Goal: Task Accomplishment & Management: Complete application form

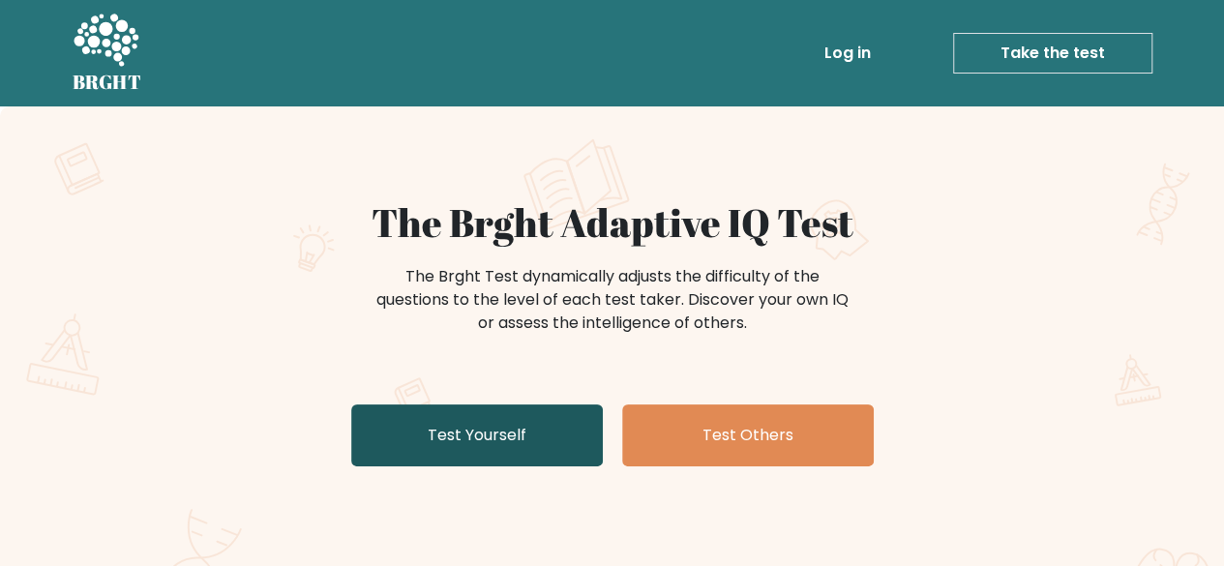
click at [565, 405] on link "Test Yourself" at bounding box center [477, 436] width 252 height 62
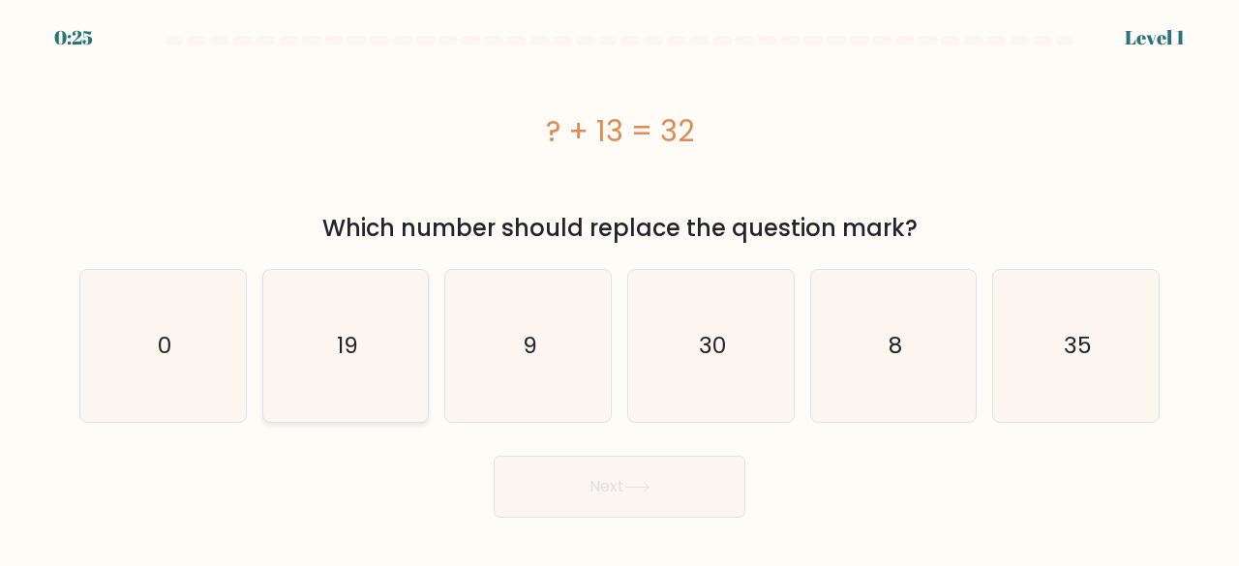
click at [331, 343] on icon "19" at bounding box center [346, 346] width 152 height 152
click at [619, 288] on input "b. 19" at bounding box center [619, 286] width 1 height 5
radio input "true"
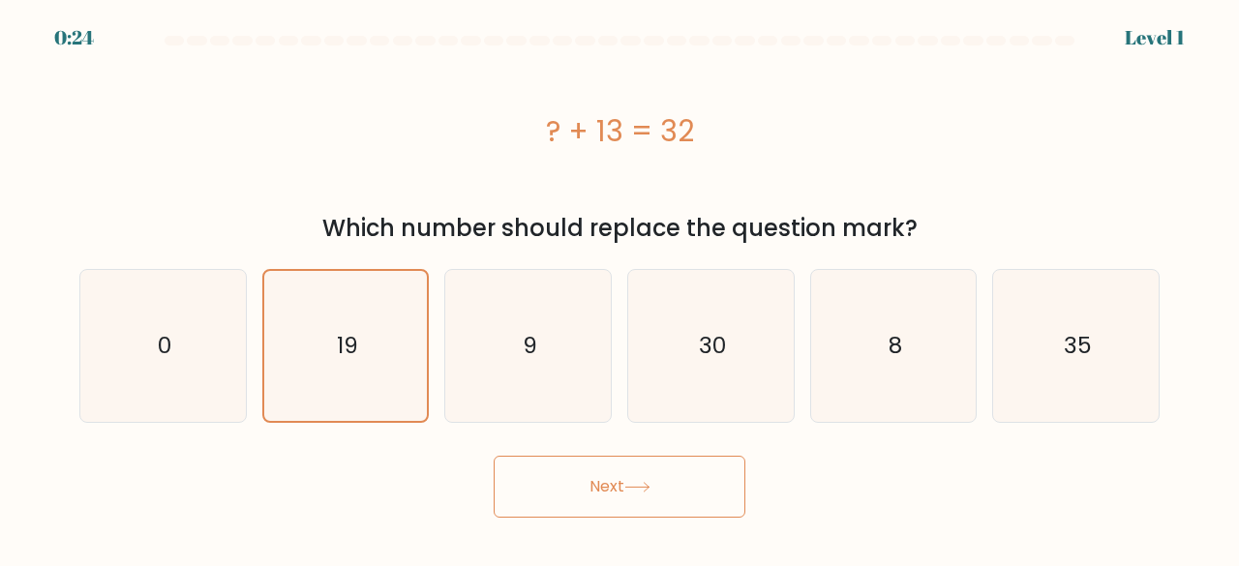
click at [698, 487] on button "Next" at bounding box center [620, 487] width 252 height 62
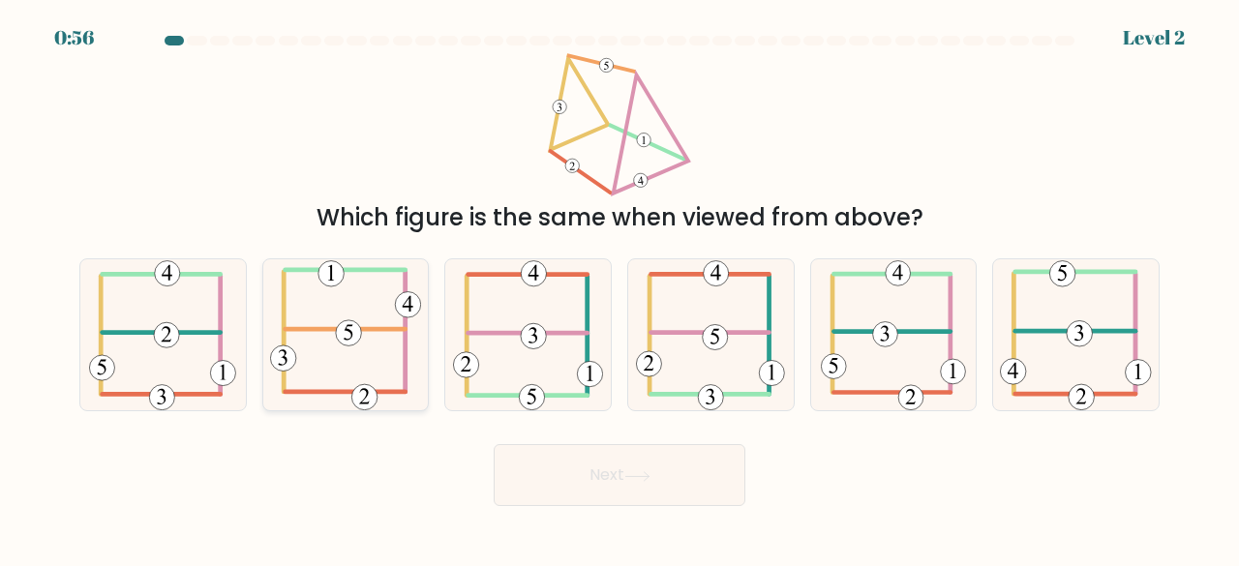
click at [327, 332] on icon at bounding box center [346, 335] width 152 height 152
click at [619, 288] on input "b." at bounding box center [619, 286] width 1 height 5
radio input "true"
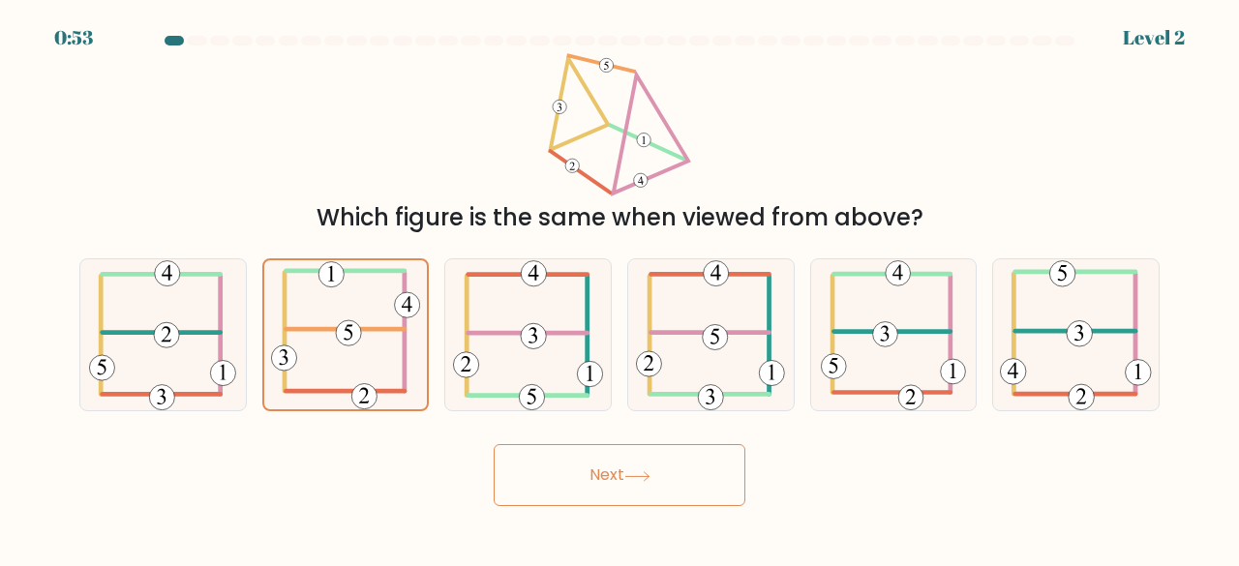
click at [607, 444] on button "Next" at bounding box center [620, 475] width 252 height 62
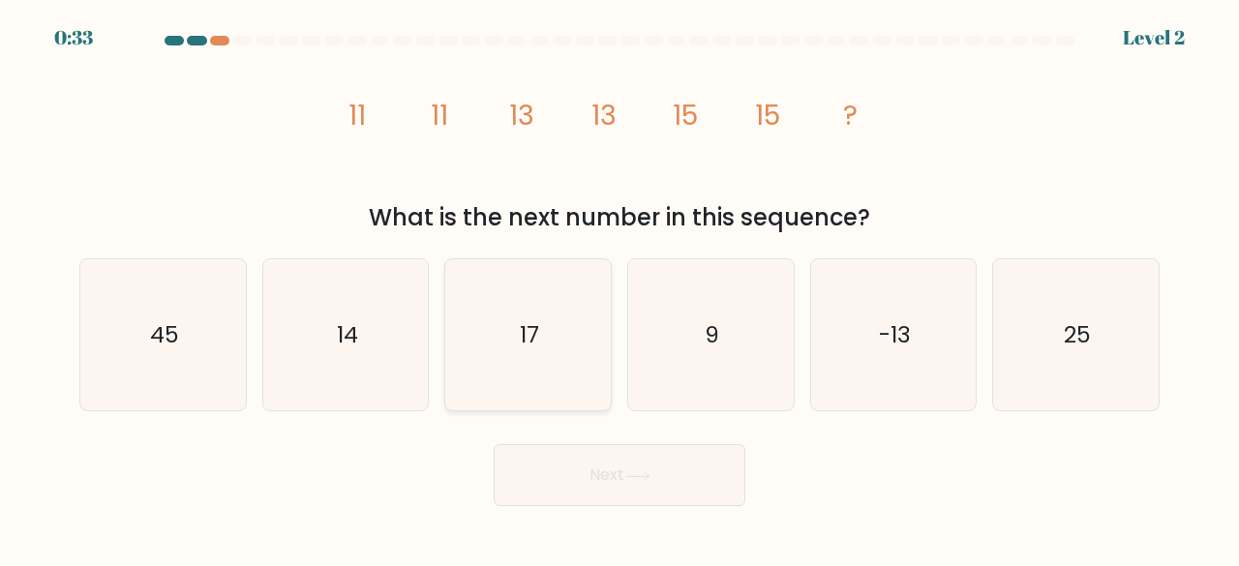
click at [526, 331] on text "17" at bounding box center [529, 334] width 19 height 32
click at [619, 288] on input "c. 17" at bounding box center [619, 286] width 1 height 5
radio input "true"
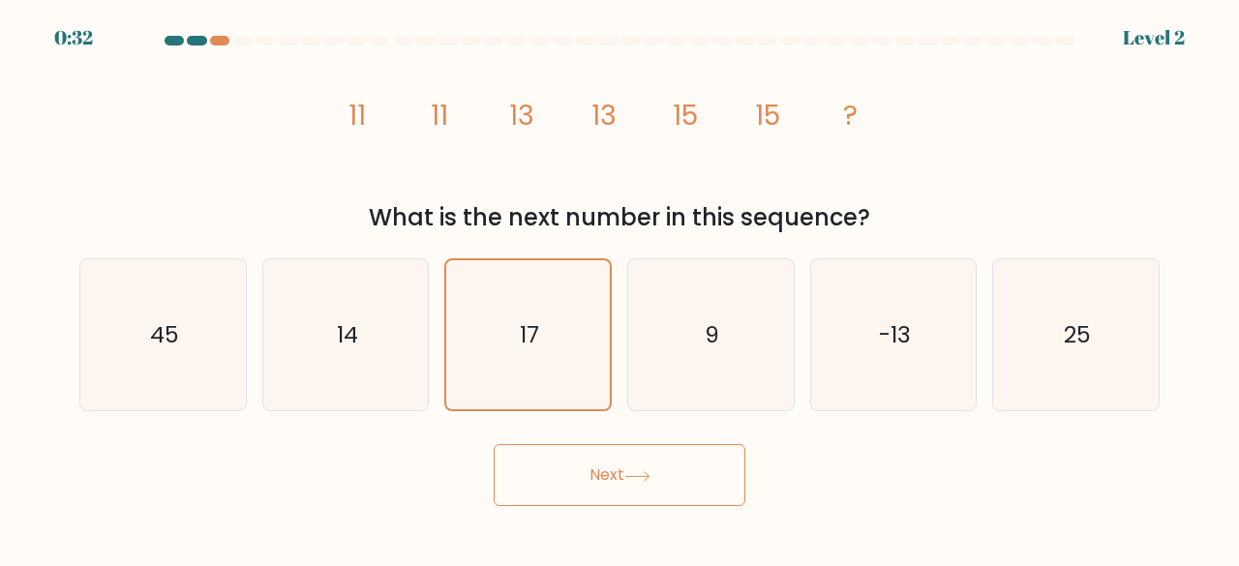
click at [617, 462] on button "Next" at bounding box center [620, 475] width 252 height 62
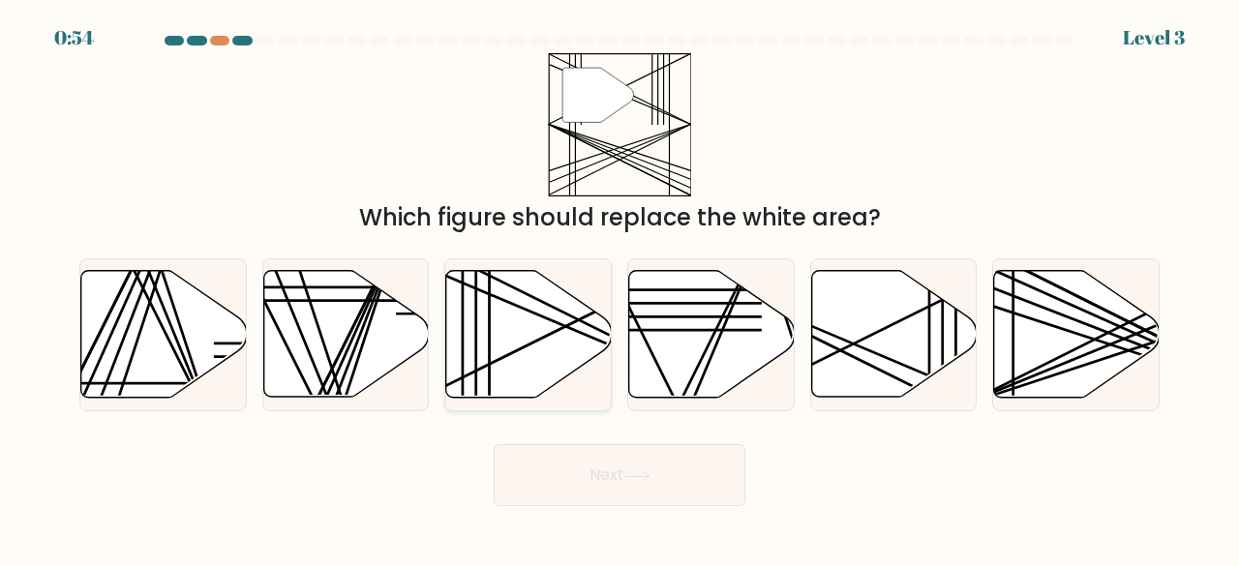
click at [576, 332] on icon at bounding box center [528, 334] width 165 height 127
click at [619, 288] on input "c." at bounding box center [619, 286] width 1 height 5
radio input "true"
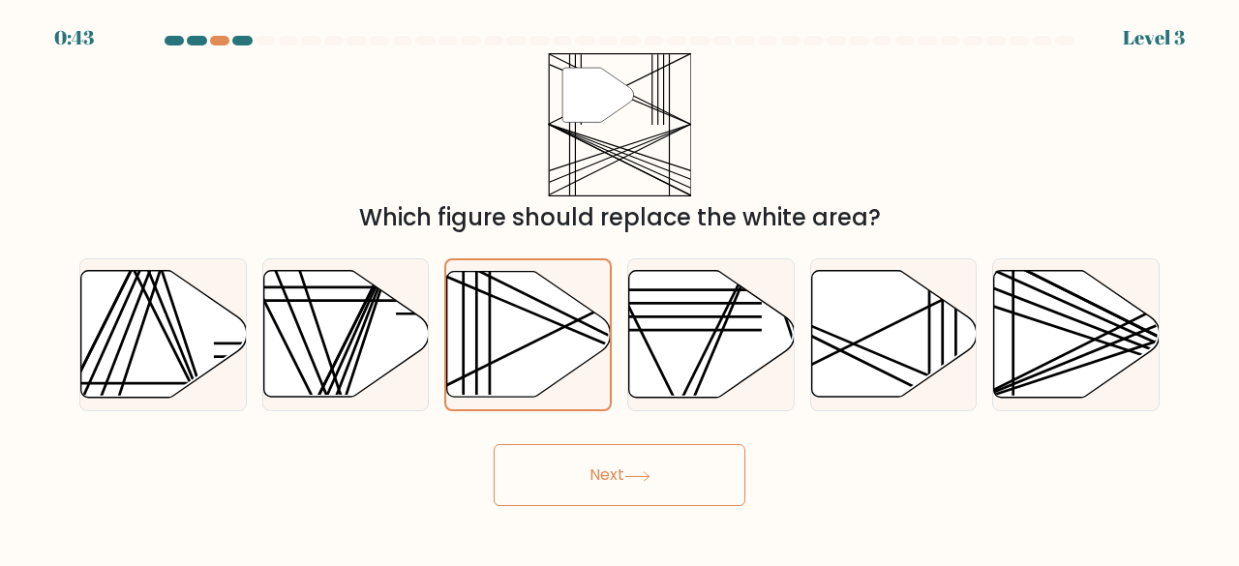
click at [610, 444] on button "Next" at bounding box center [620, 475] width 252 height 62
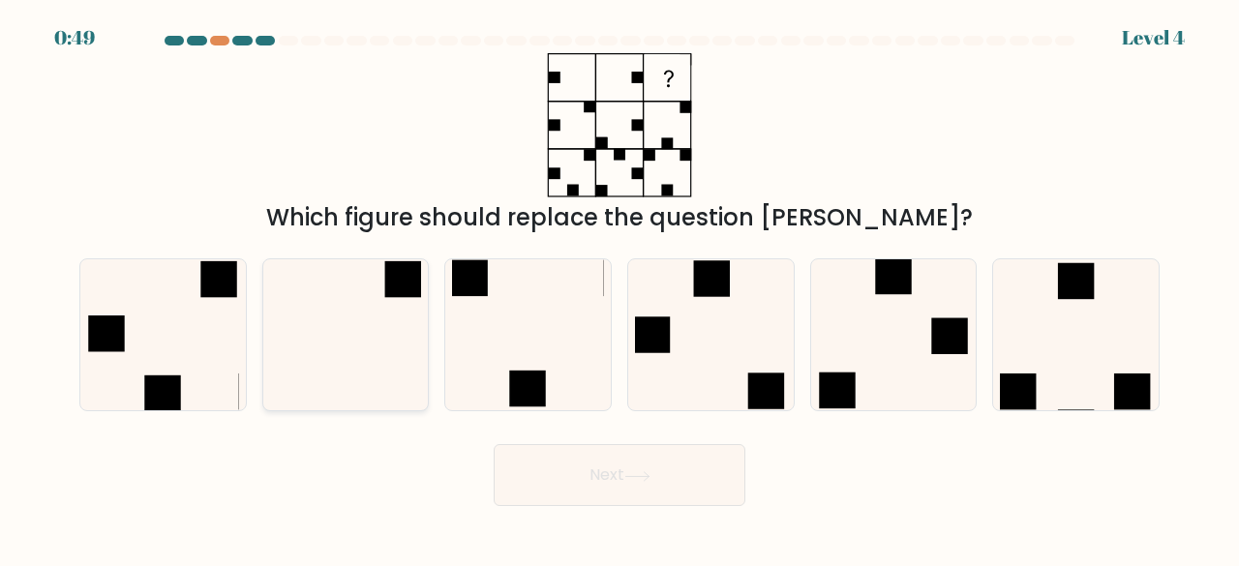
click at [311, 347] on icon at bounding box center [346, 335] width 152 height 152
click at [619, 288] on input "b." at bounding box center [619, 286] width 1 height 5
radio input "true"
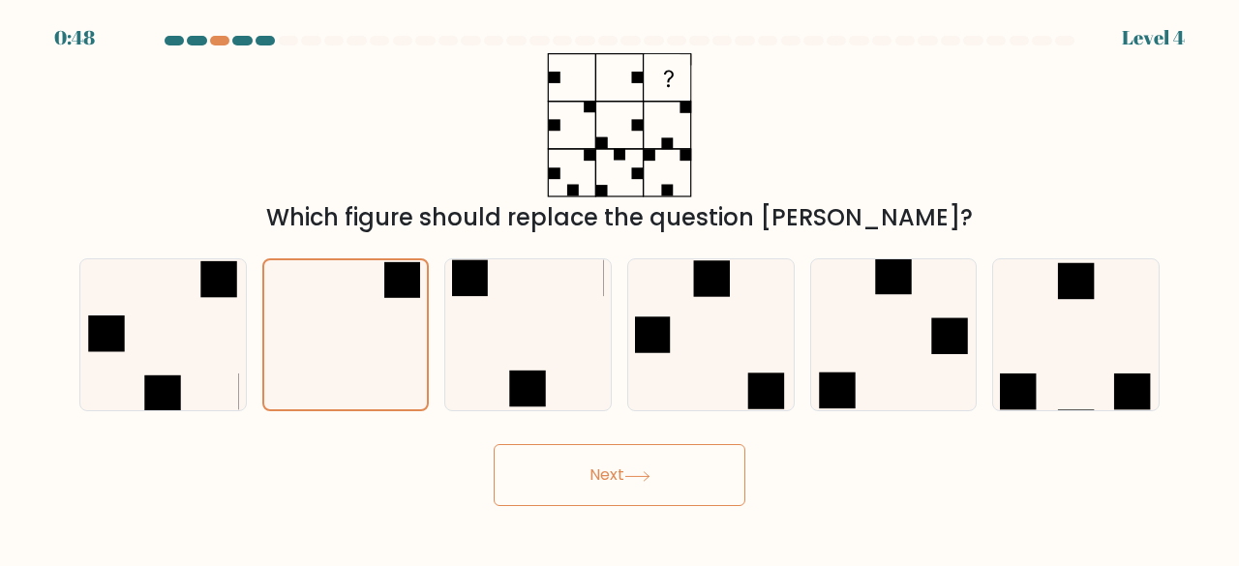
click at [742, 470] on button "Next" at bounding box center [620, 475] width 252 height 62
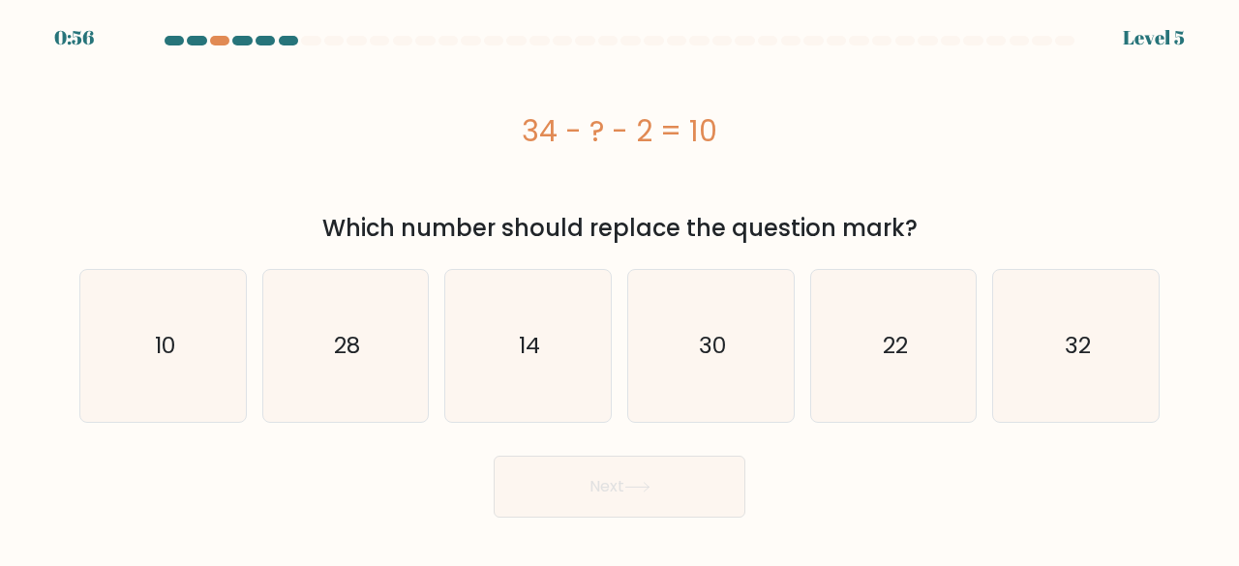
click at [776, 179] on div "34 - ? - 2 = 10" at bounding box center [619, 130] width 1080 height 155
click at [875, 314] on icon "22" at bounding box center [894, 346] width 152 height 152
click at [620, 288] on input "e. 22" at bounding box center [619, 286] width 1 height 5
radio input "true"
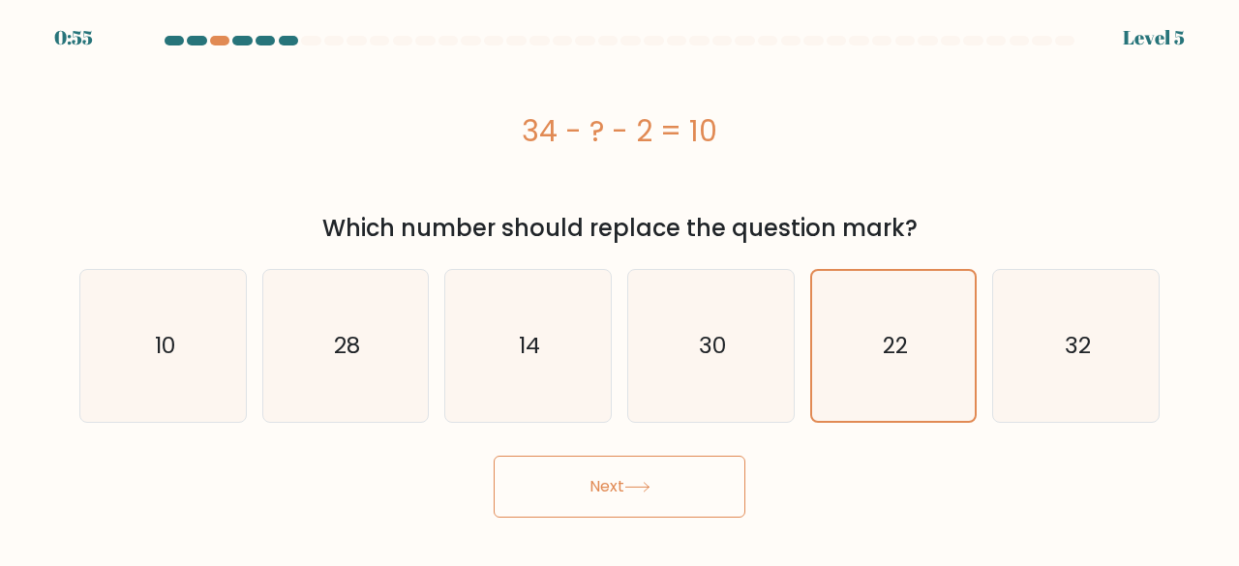
click at [602, 456] on button "Next" at bounding box center [620, 487] width 252 height 62
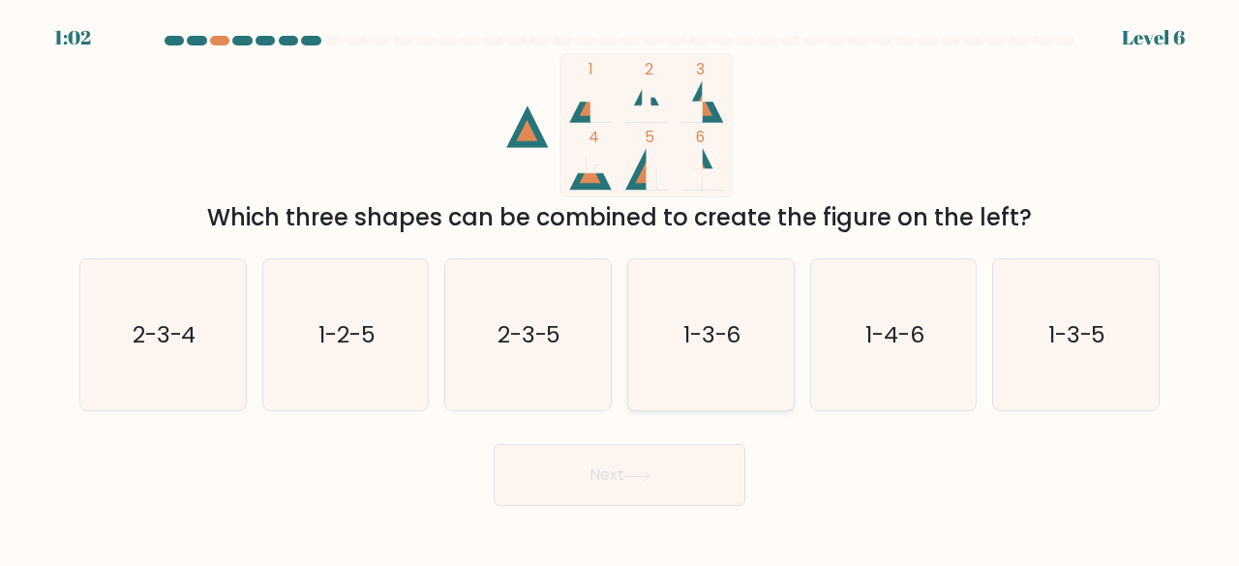
click at [710, 373] on icon "1-3-6" at bounding box center [711, 335] width 152 height 152
click at [620, 288] on input "d. 1-3-6" at bounding box center [619, 286] width 1 height 5
radio input "true"
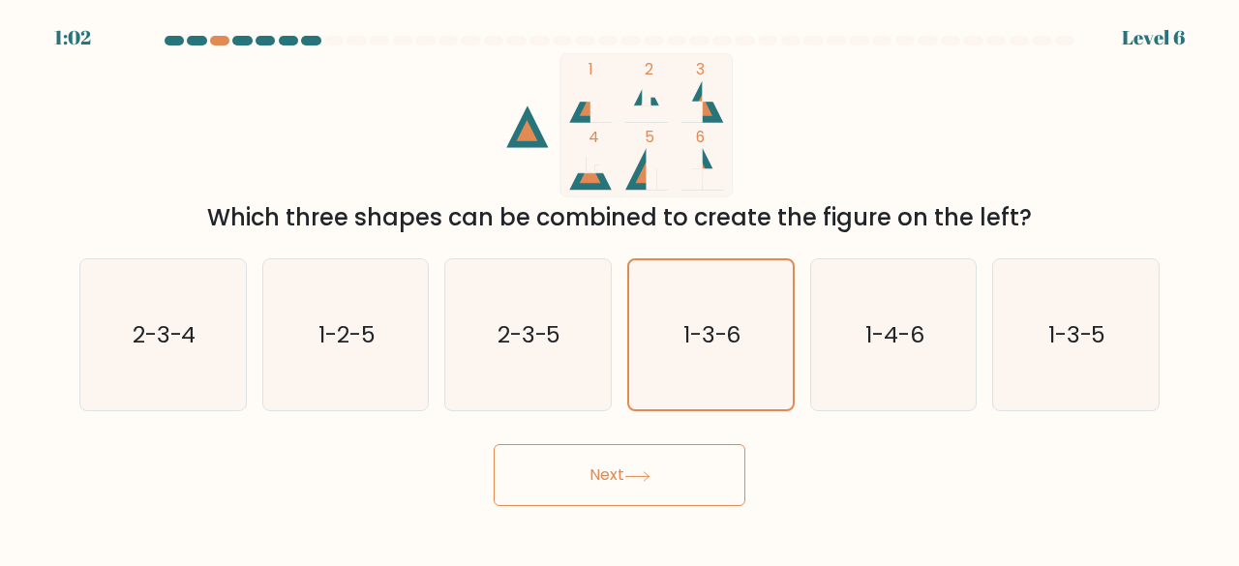
click at [716, 481] on button "Next" at bounding box center [620, 475] width 252 height 62
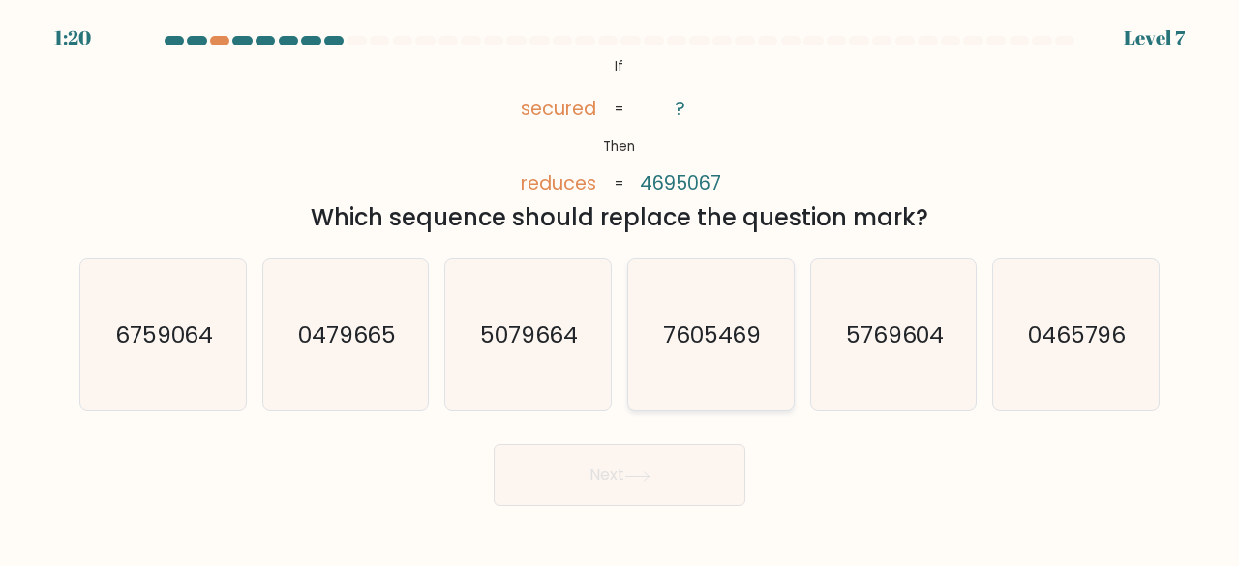
click at [705, 375] on icon "7605469" at bounding box center [711, 335] width 152 height 152
click at [620, 288] on input "d. 7605469" at bounding box center [619, 286] width 1 height 5
radio input "true"
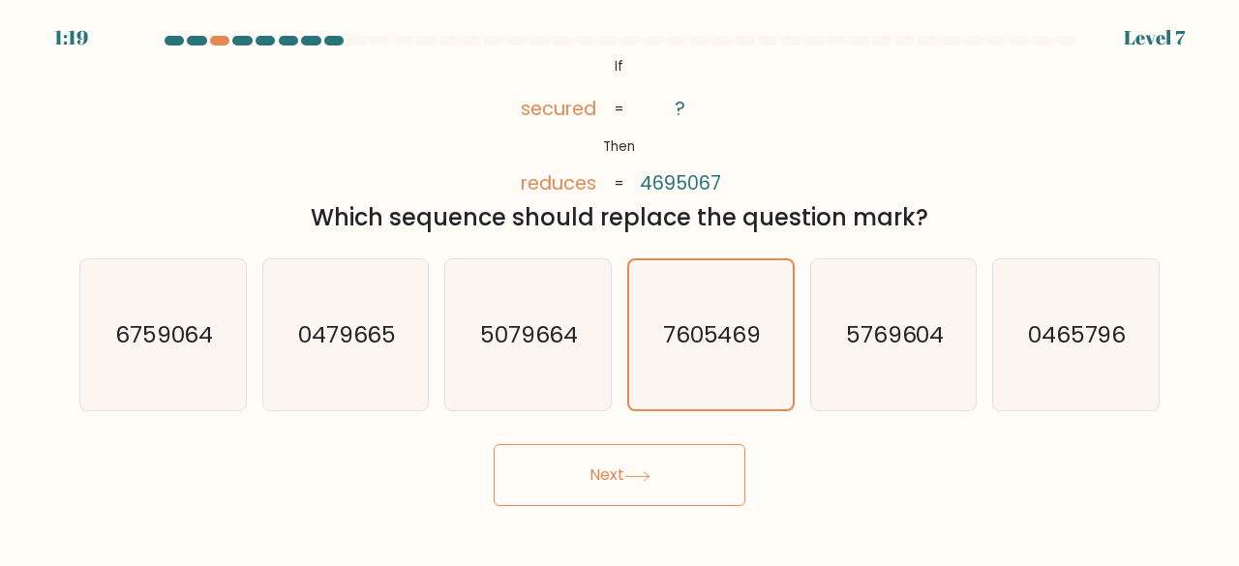
click at [716, 454] on button "Next" at bounding box center [620, 475] width 252 height 62
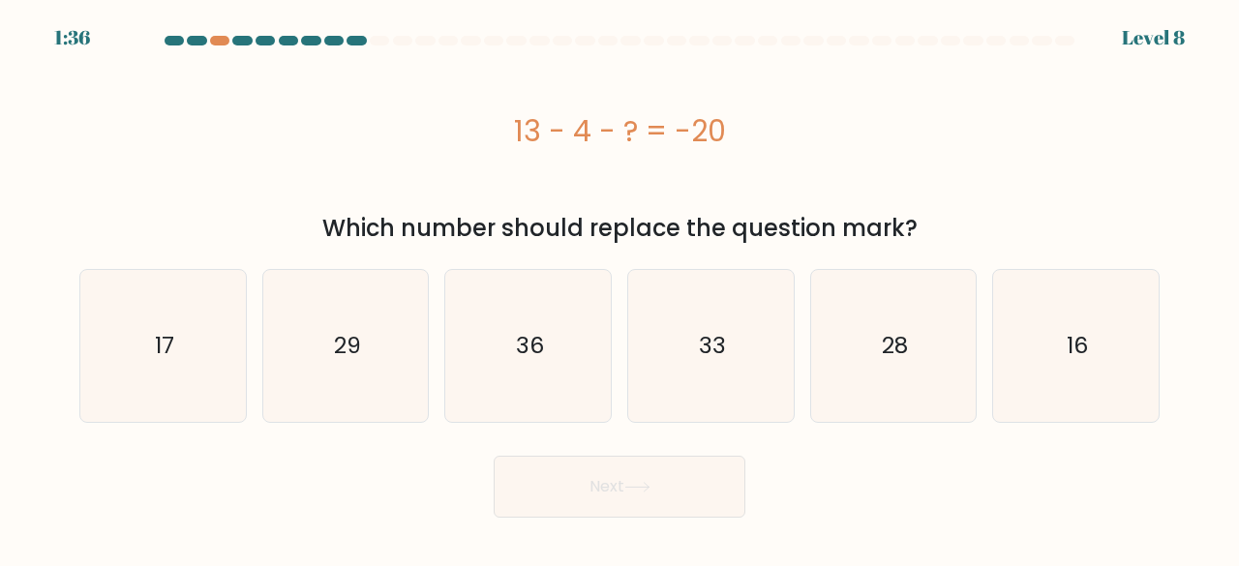
drag, startPoint x: 515, startPoint y: 135, endPoint x: 734, endPoint y: 135, distance: 218.7
click at [734, 135] on div "13 - 4 - ? = -20" at bounding box center [619, 131] width 1080 height 44
copy div "13 - 4 - ? = -20"
click at [404, 346] on icon "29" at bounding box center [346, 346] width 152 height 152
click at [619, 288] on input "b. 29" at bounding box center [619, 286] width 1 height 5
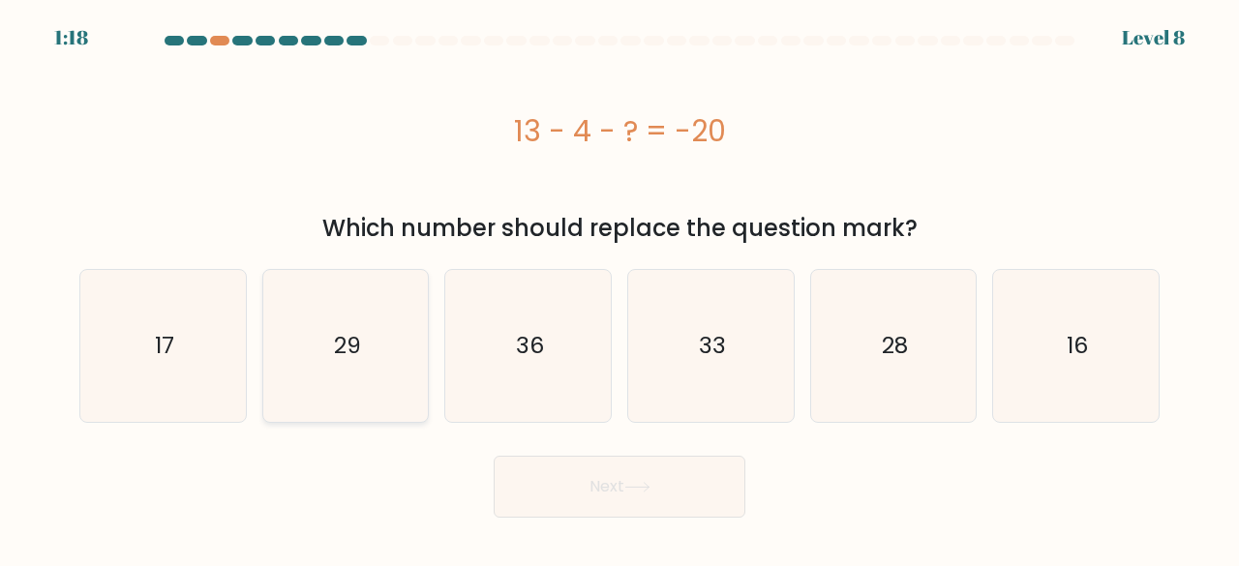
radio input "true"
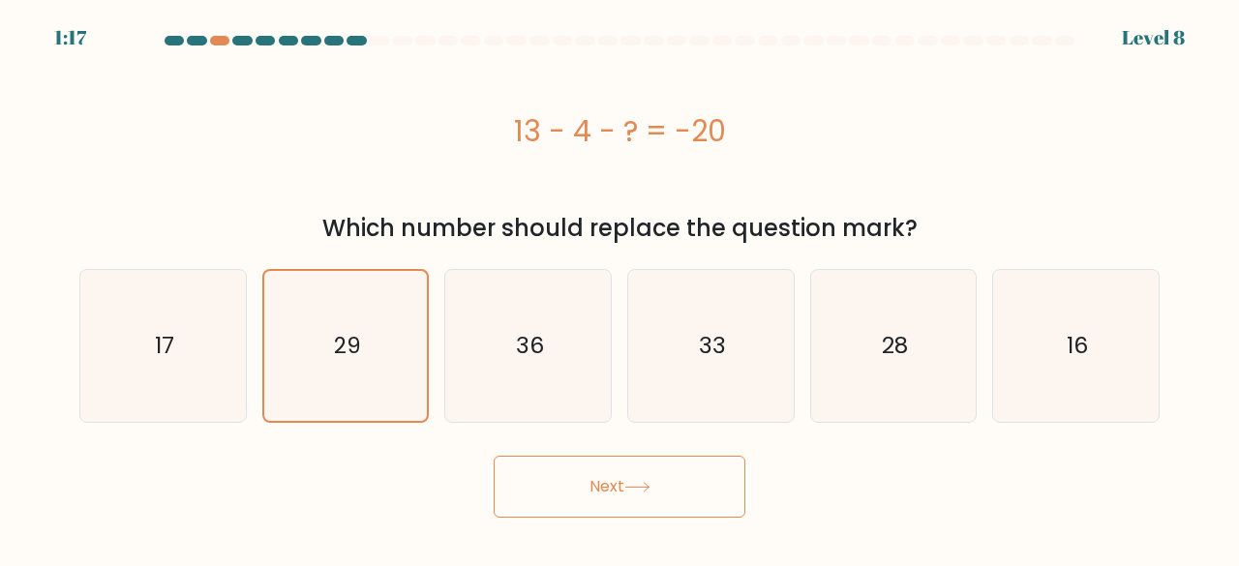
click at [716, 471] on button "Next" at bounding box center [620, 487] width 252 height 62
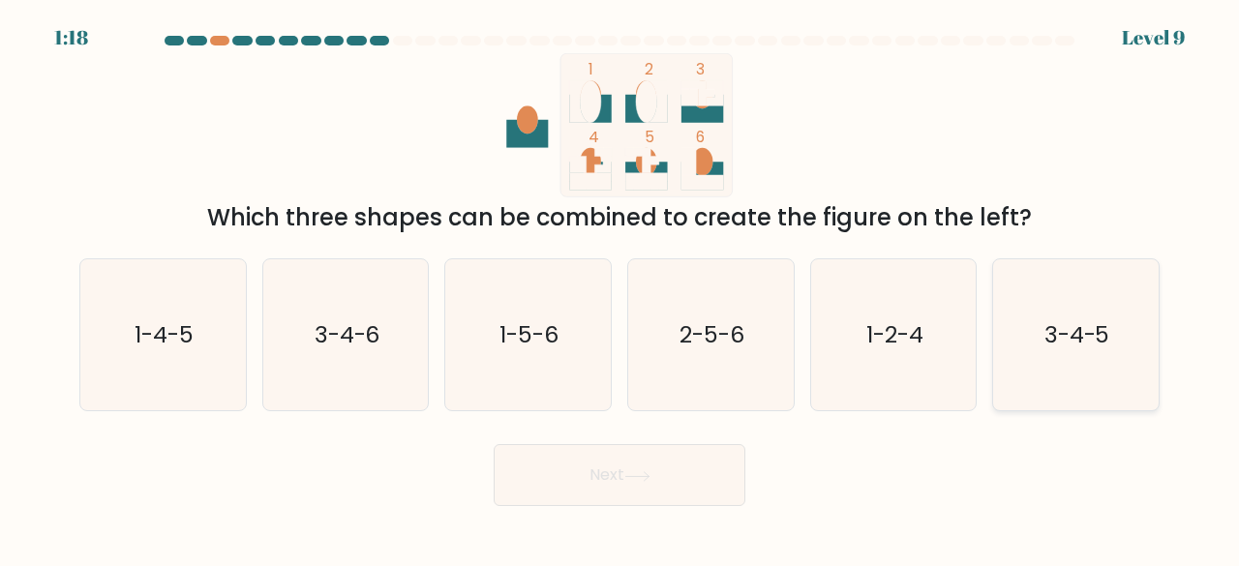
click at [1036, 335] on icon "3-4-5" at bounding box center [1076, 335] width 152 height 152
click at [620, 288] on input "f. 3-4-5" at bounding box center [619, 286] width 1 height 5
radio input "true"
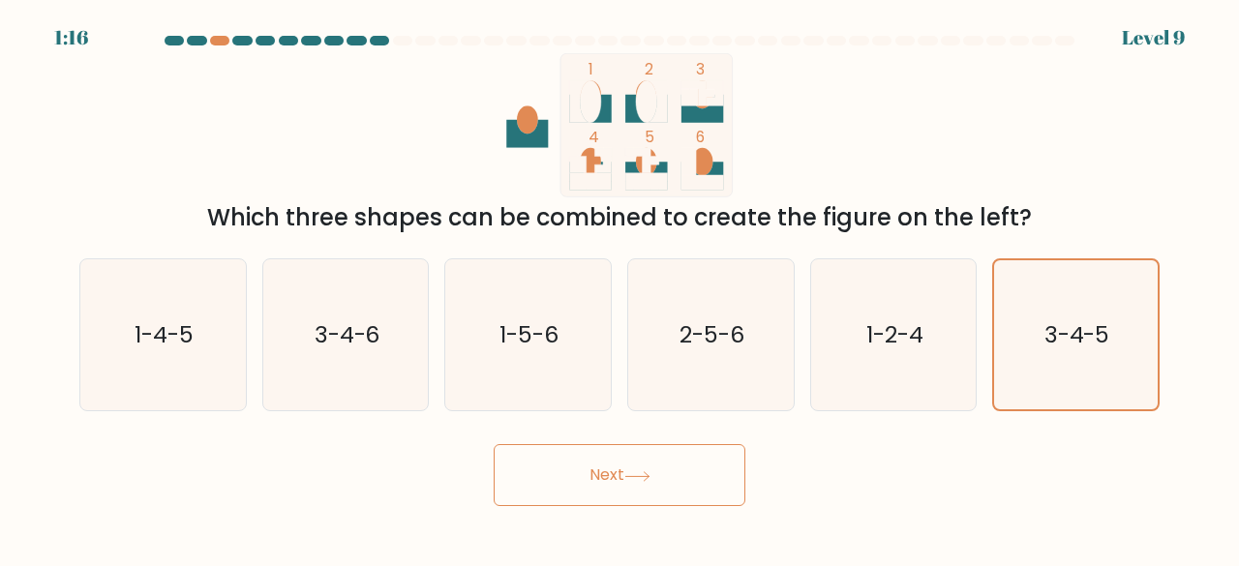
click at [605, 471] on button "Next" at bounding box center [620, 475] width 252 height 62
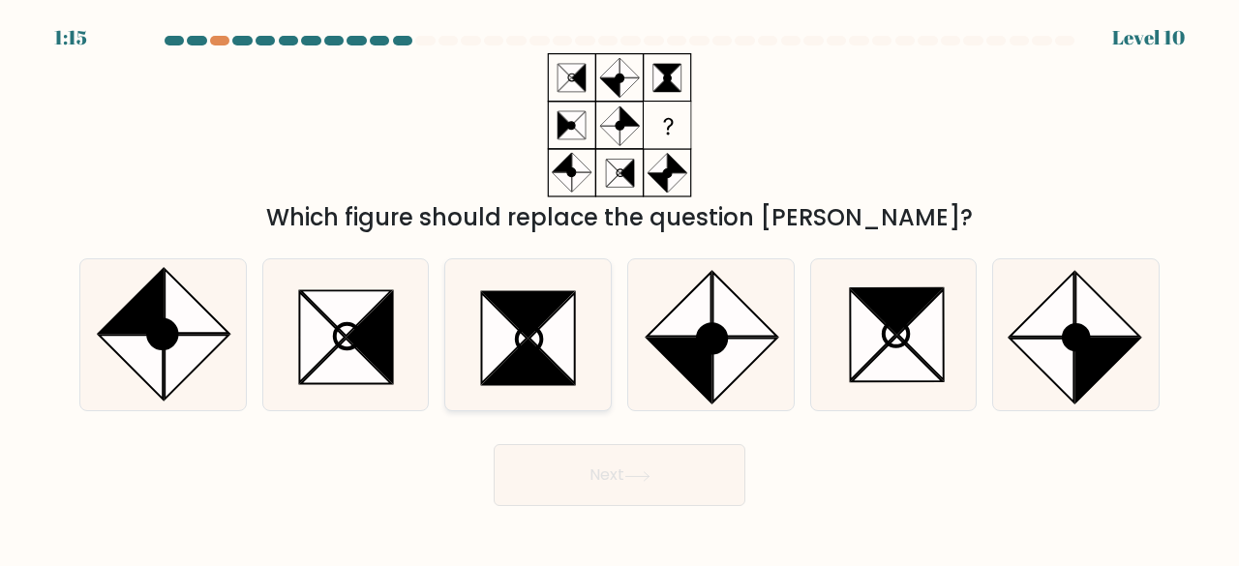
click at [527, 327] on icon at bounding box center [529, 339] width 25 height 25
click at [619, 288] on input "c." at bounding box center [619, 286] width 1 height 5
radio input "true"
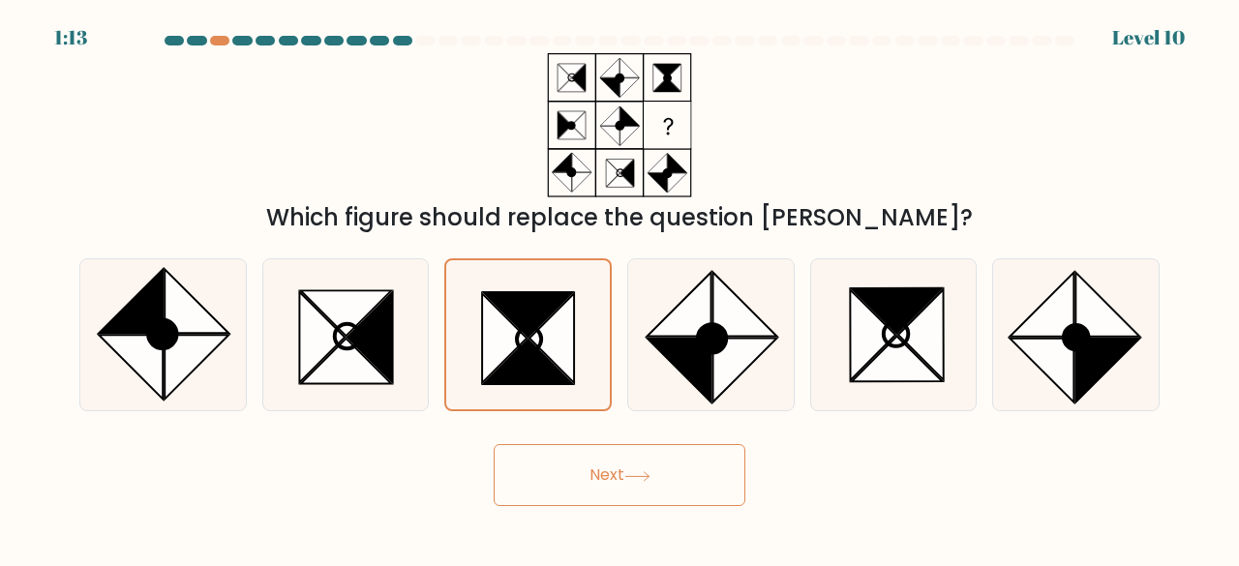
click at [687, 467] on button "Next" at bounding box center [620, 475] width 252 height 62
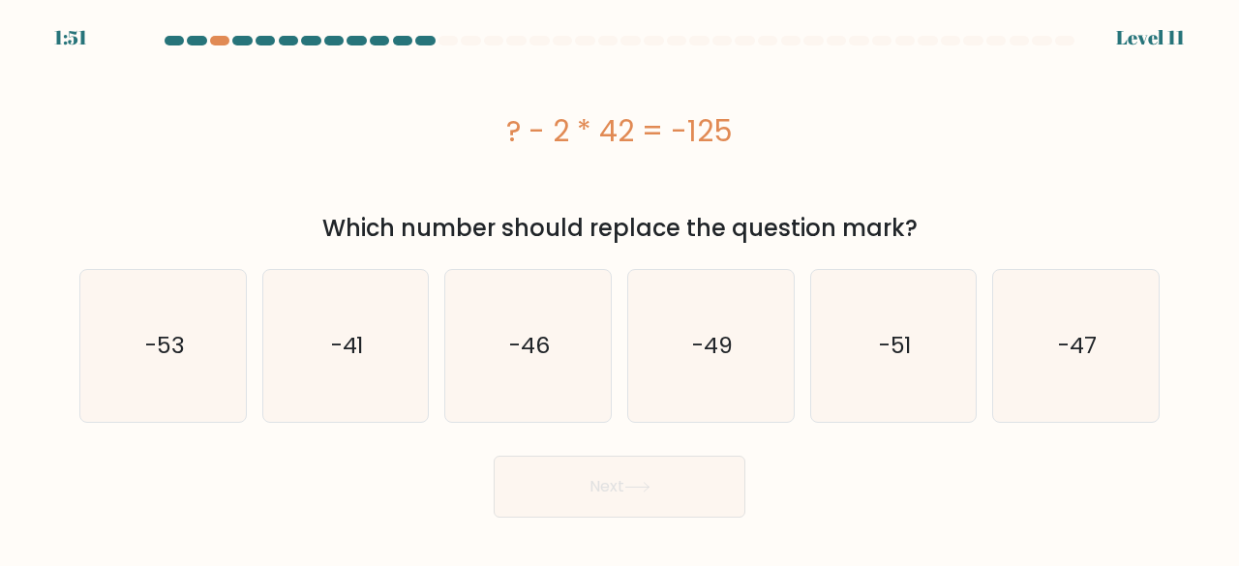
drag, startPoint x: 477, startPoint y: 136, endPoint x: 845, endPoint y: 138, distance: 367.8
click at [846, 141] on div "? - 2 * 42 = -125" at bounding box center [619, 131] width 1080 height 44
copy div "? - 2 * 42 = -125"
click at [382, 376] on icon "-41" at bounding box center [346, 346] width 152 height 152
click at [619, 288] on input "b. -41" at bounding box center [619, 286] width 1 height 5
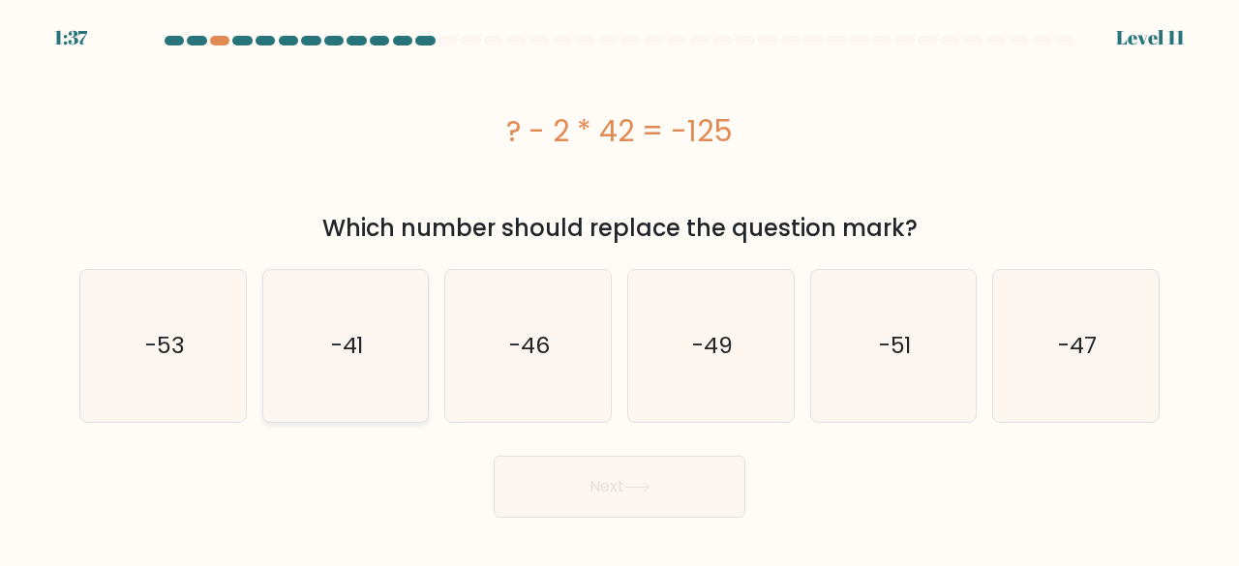
radio input "true"
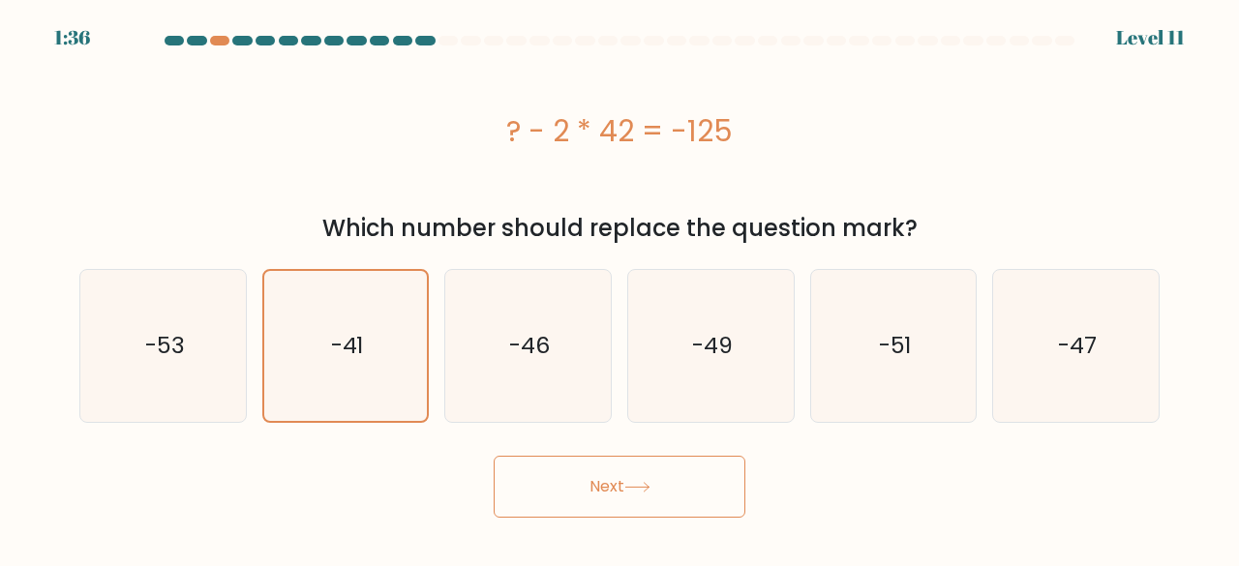
click at [646, 482] on icon at bounding box center [637, 487] width 26 height 11
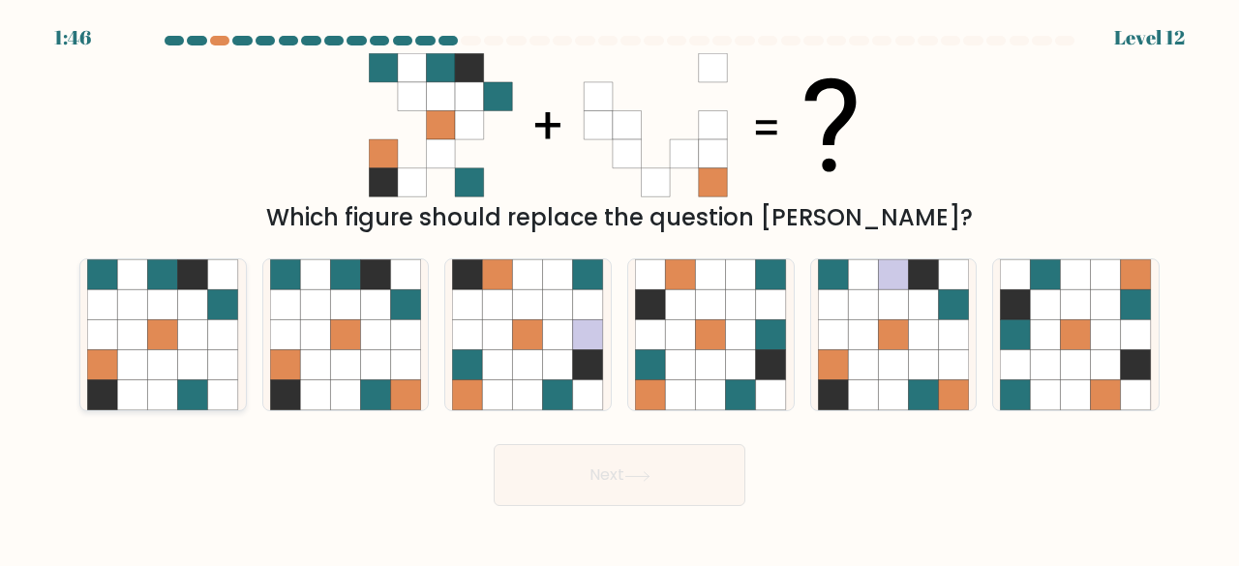
click at [178, 338] on icon at bounding box center [193, 335] width 30 height 30
click at [619, 288] on input "a." at bounding box center [619, 286] width 1 height 5
radio input "true"
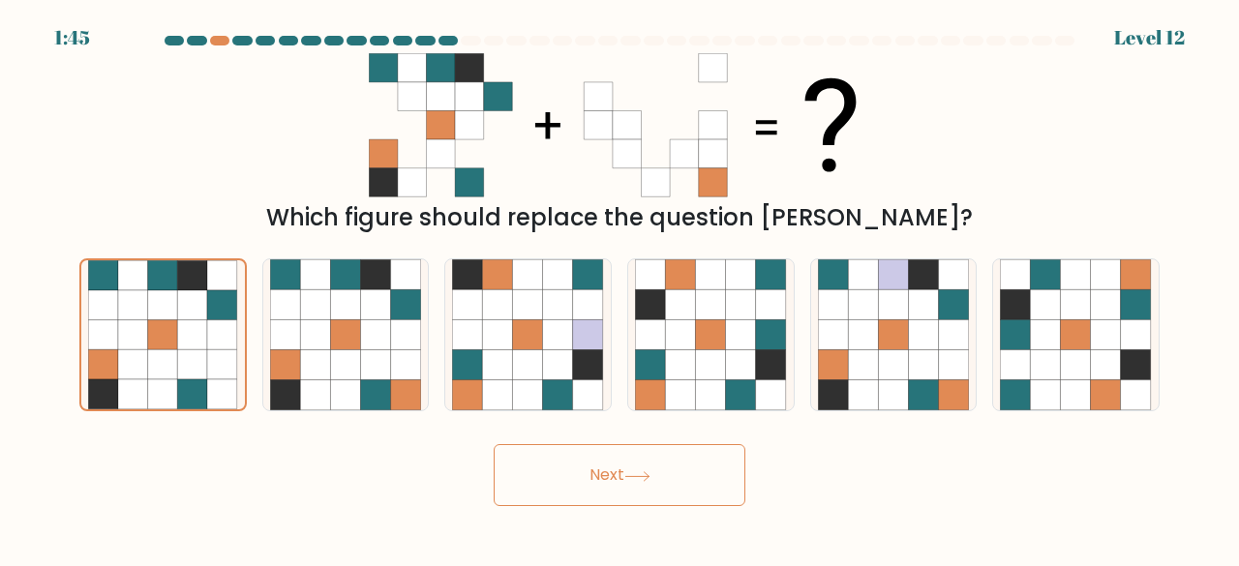
click at [696, 446] on button "Next" at bounding box center [620, 475] width 252 height 62
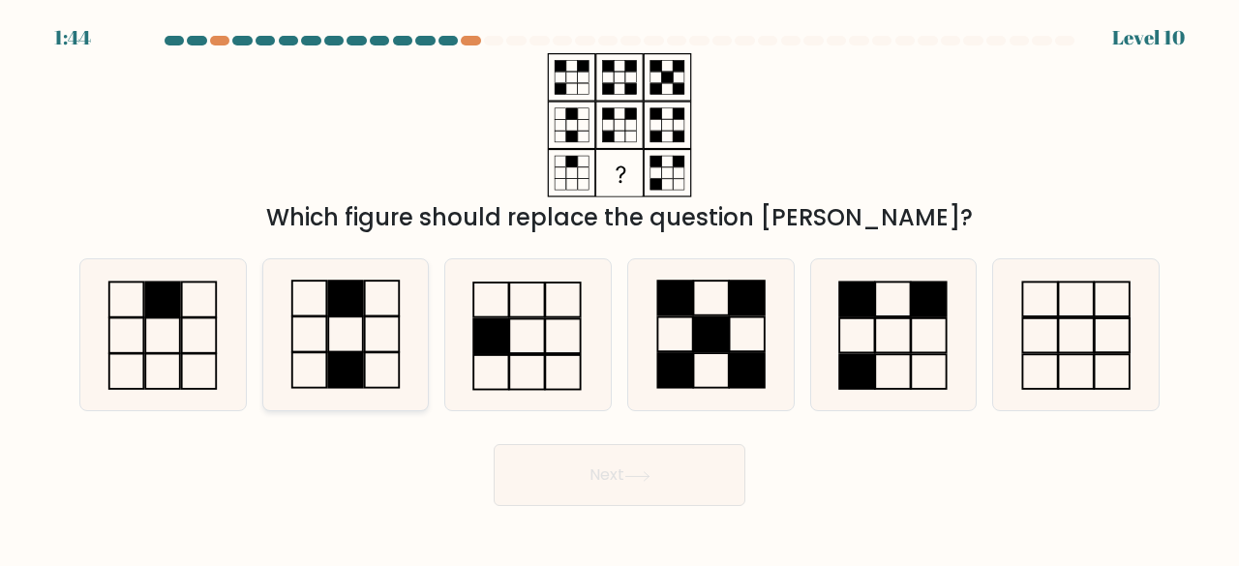
click at [350, 359] on rect at bounding box center [345, 370] width 35 height 35
click at [619, 288] on input "b." at bounding box center [619, 286] width 1 height 5
radio input "true"
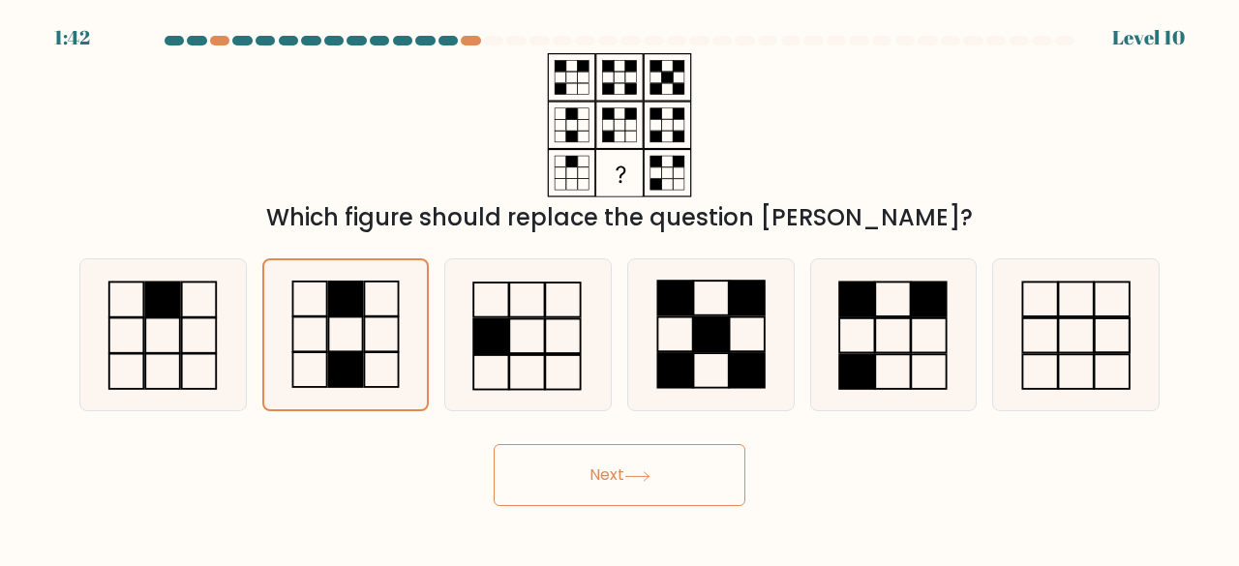
click at [619, 462] on button "Next" at bounding box center [620, 475] width 252 height 62
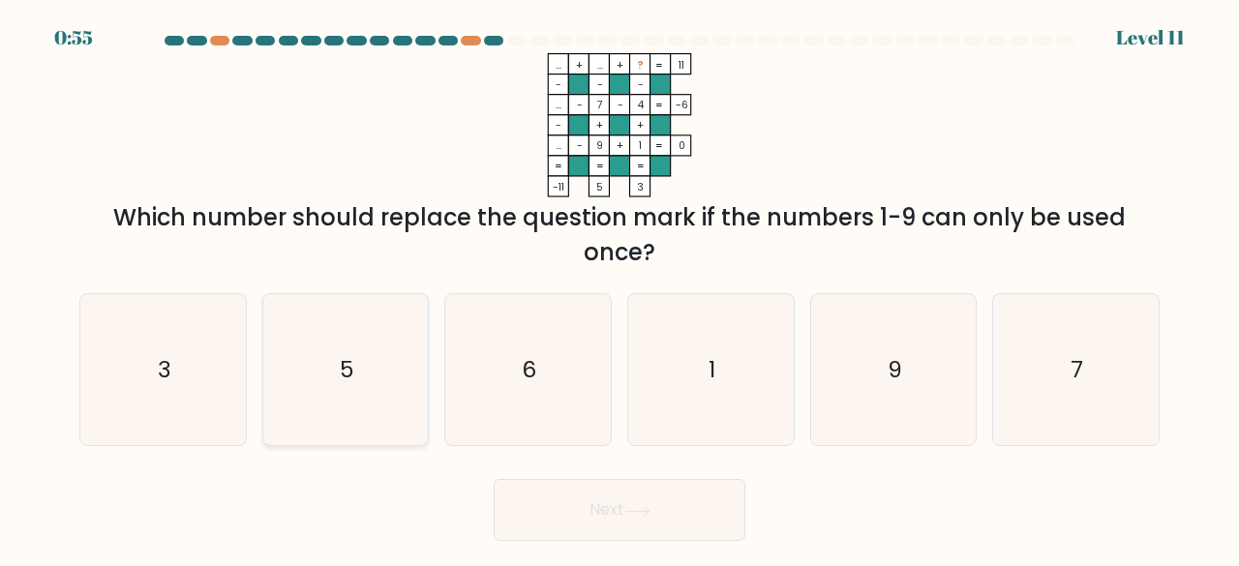
click at [416, 412] on icon "5" at bounding box center [346, 370] width 152 height 152
click at [619, 288] on input "b. 5" at bounding box center [619, 286] width 1 height 5
radio input "true"
click at [925, 367] on icon "9" at bounding box center [894, 370] width 152 height 152
click at [620, 288] on input "e. 9" at bounding box center [619, 286] width 1 height 5
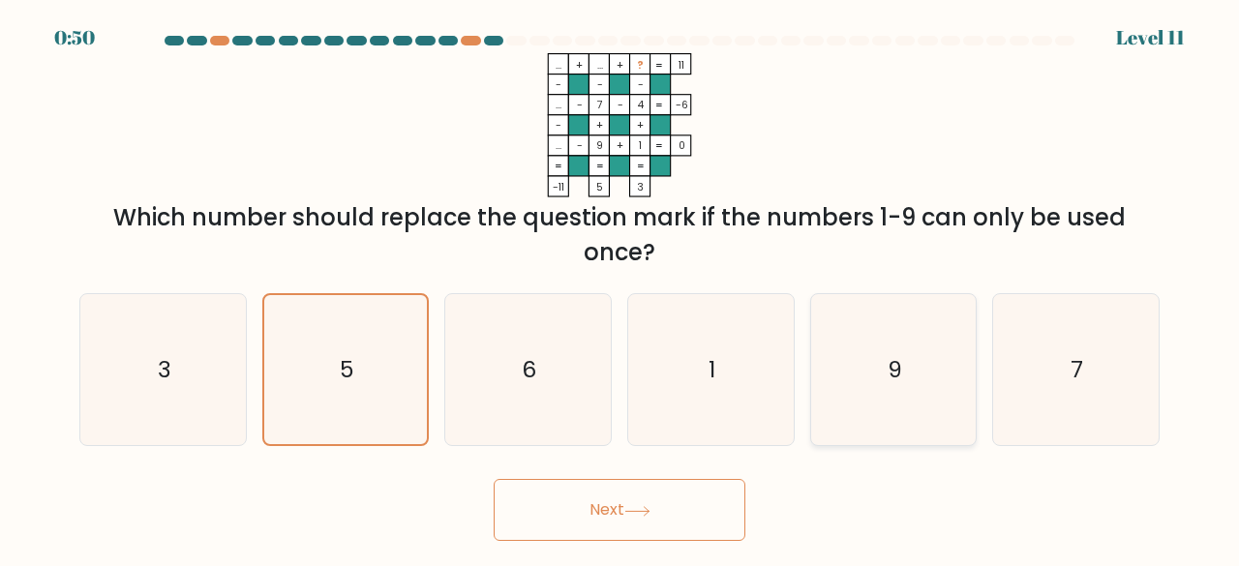
radio input "true"
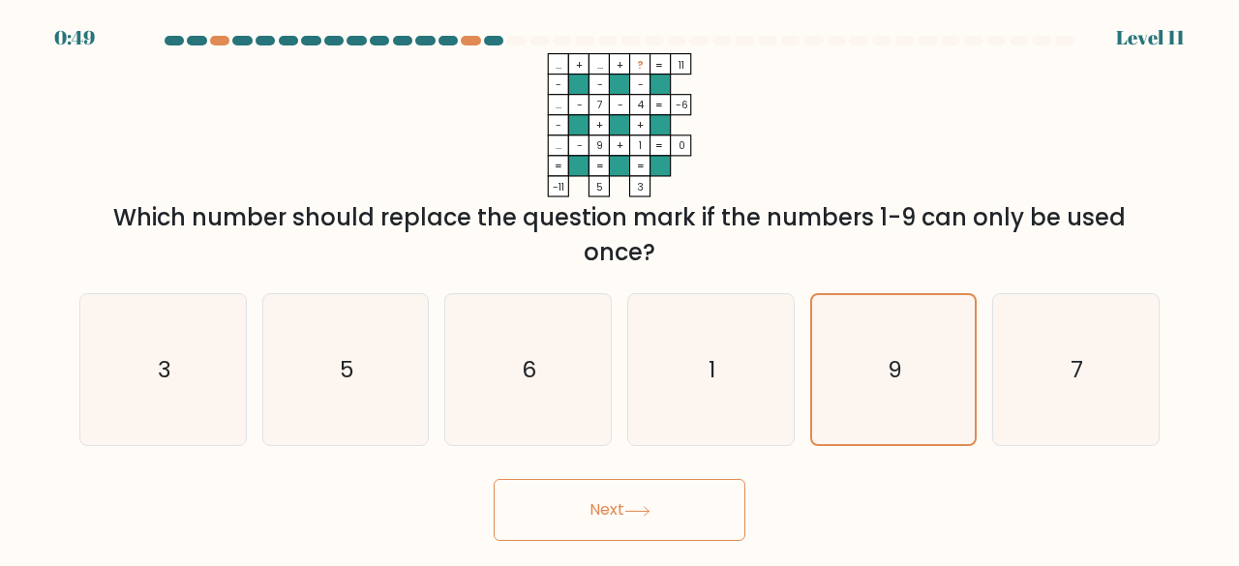
click at [635, 506] on icon at bounding box center [637, 511] width 26 height 11
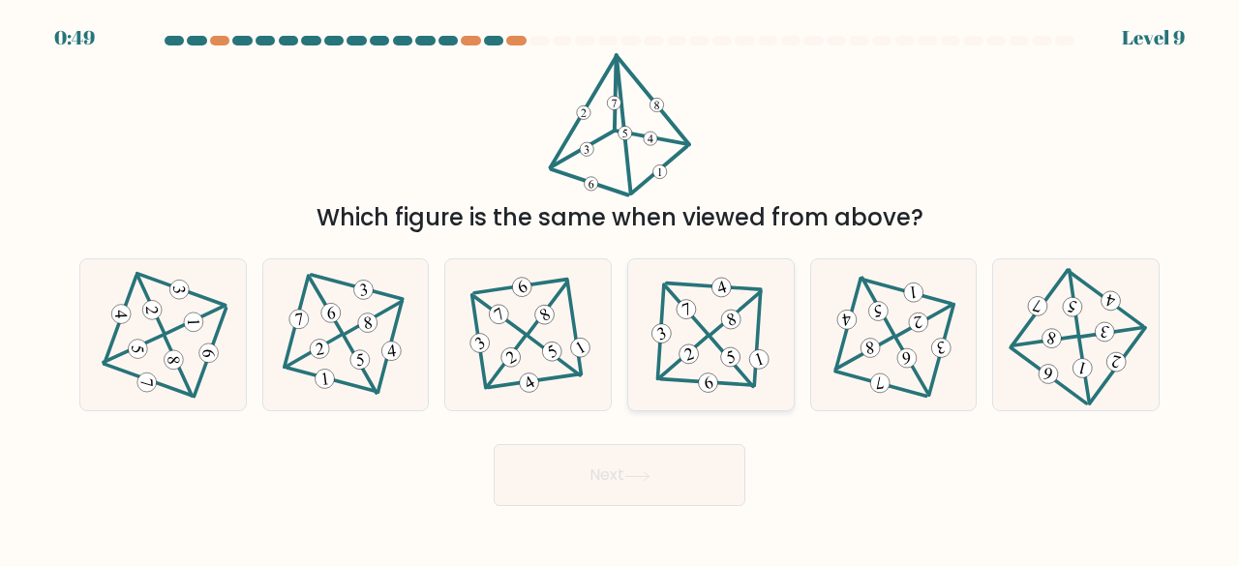
click at [726, 369] on icon at bounding box center [710, 334] width 124 height 121
click at [620, 288] on input "d." at bounding box center [619, 286] width 1 height 5
radio input "true"
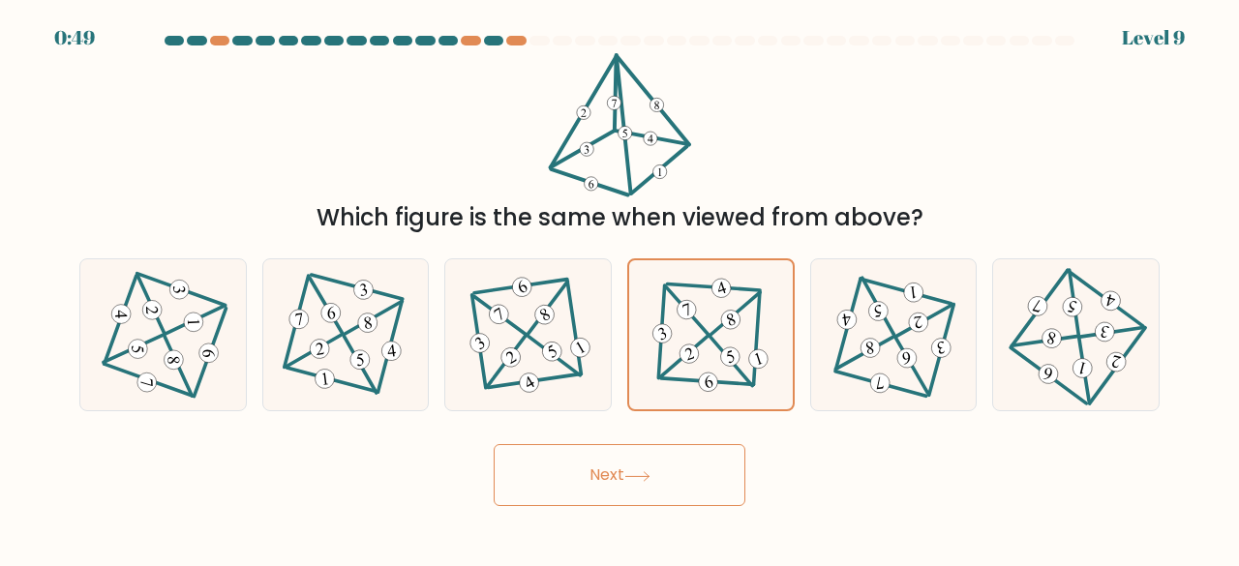
click at [683, 454] on button "Next" at bounding box center [620, 475] width 252 height 62
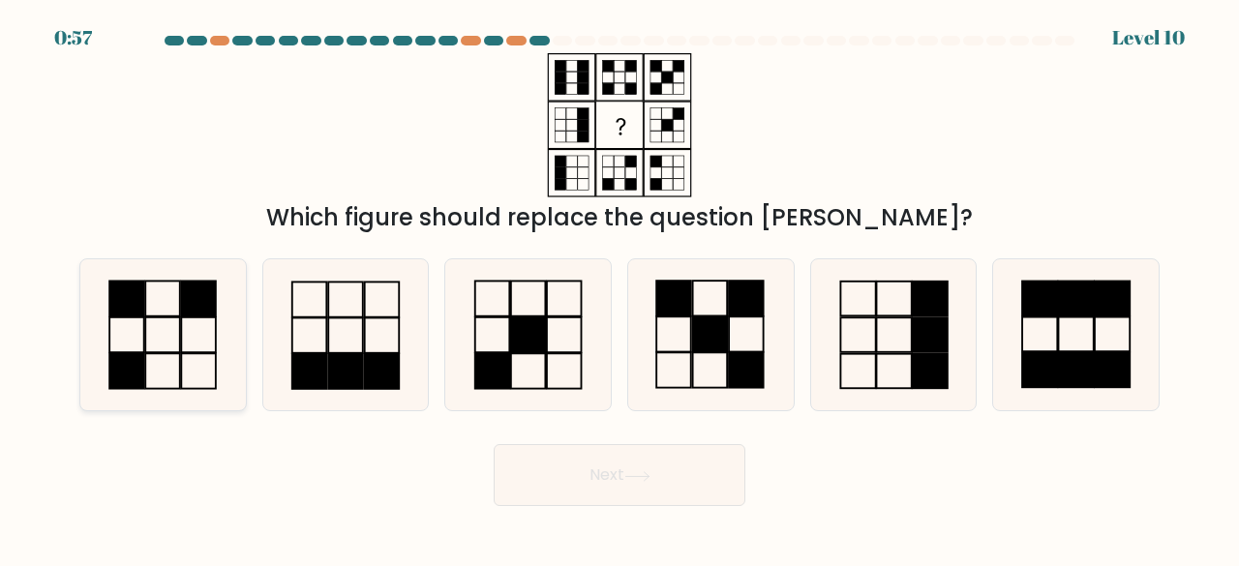
click at [163, 331] on icon at bounding box center [163, 335] width 152 height 152
click at [619, 288] on input "a." at bounding box center [619, 286] width 1 height 5
radio input "true"
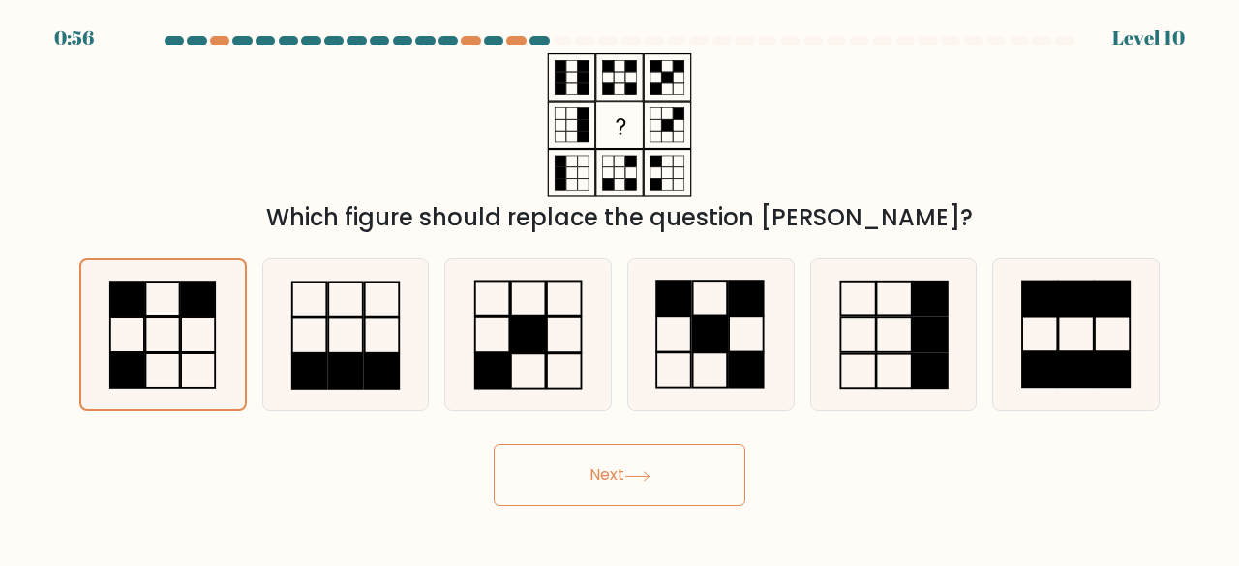
click at [708, 469] on button "Next" at bounding box center [620, 475] width 252 height 62
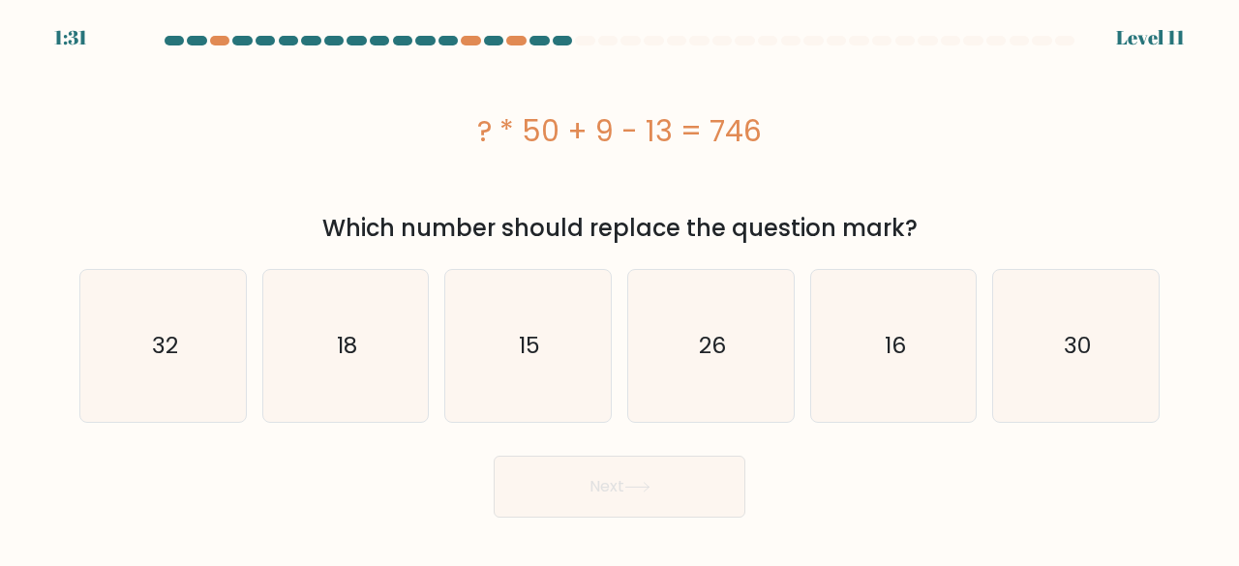
drag, startPoint x: 446, startPoint y: 117, endPoint x: 950, endPoint y: 122, distance: 504.2
click at [950, 122] on div "? * 50 + 9 - 13 = 746" at bounding box center [619, 131] width 1080 height 44
copy div "? * 50 + 9 - 13 = 746"
click at [584, 326] on icon "15" at bounding box center [528, 346] width 152 height 152
click at [619, 288] on input "c. 15" at bounding box center [619, 286] width 1 height 5
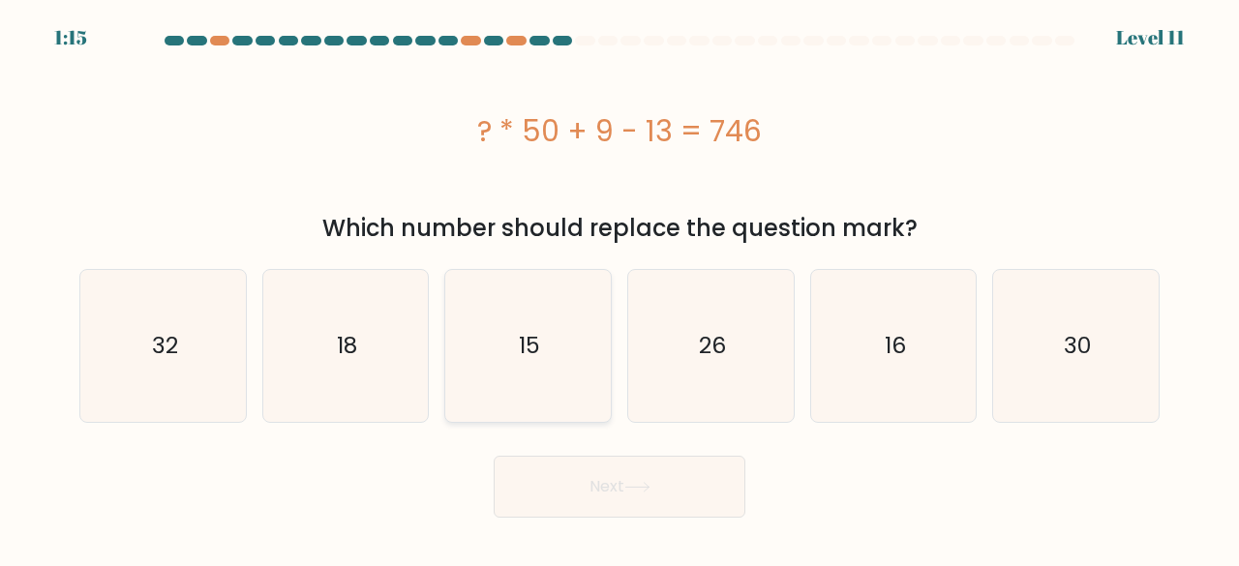
radio input "true"
click at [656, 463] on button "Next" at bounding box center [620, 487] width 252 height 62
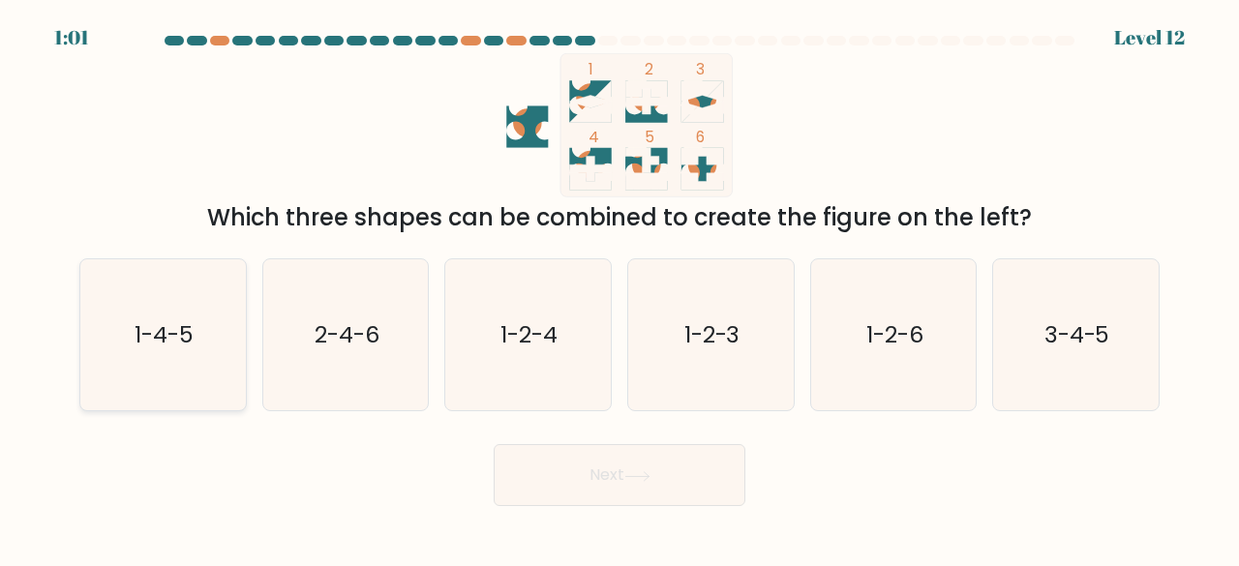
click at [186, 283] on icon "1-4-5" at bounding box center [163, 335] width 152 height 152
click at [619, 284] on input "a. 1-4-5" at bounding box center [619, 286] width 1 height 5
radio input "true"
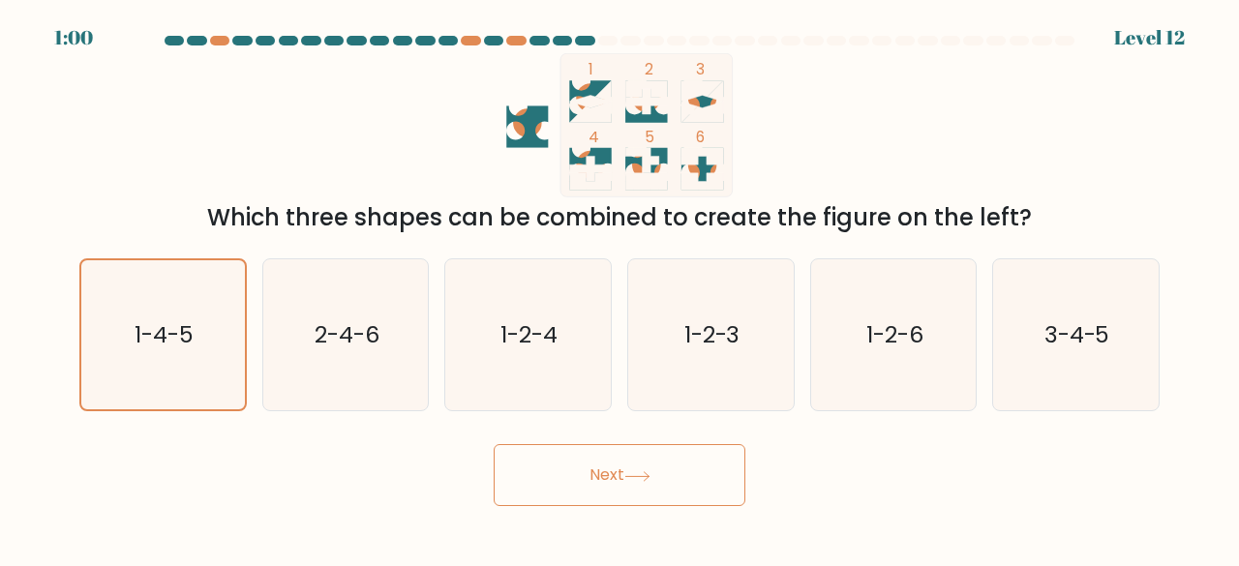
drag, startPoint x: 652, startPoint y: 448, endPoint x: 658, endPoint y: 460, distance: 13.0
click at [653, 451] on button "Next" at bounding box center [620, 475] width 252 height 62
click at [661, 465] on button "Next" at bounding box center [620, 475] width 252 height 62
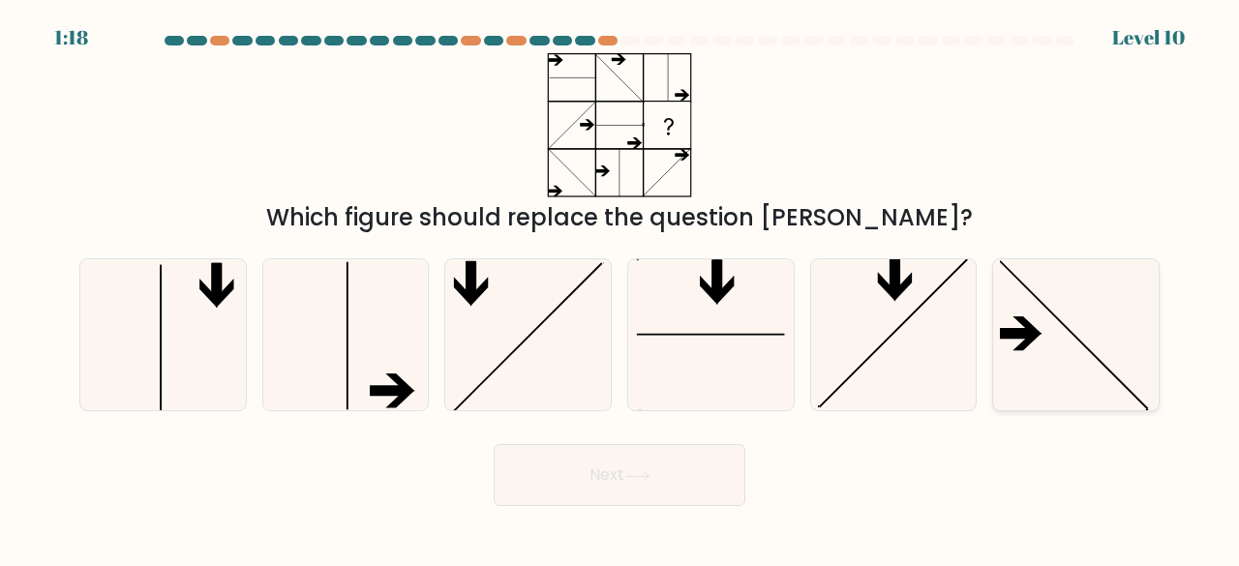
click at [1053, 348] on icon at bounding box center [1076, 335] width 152 height 152
click at [620, 288] on input "f." at bounding box center [619, 286] width 1 height 5
radio input "true"
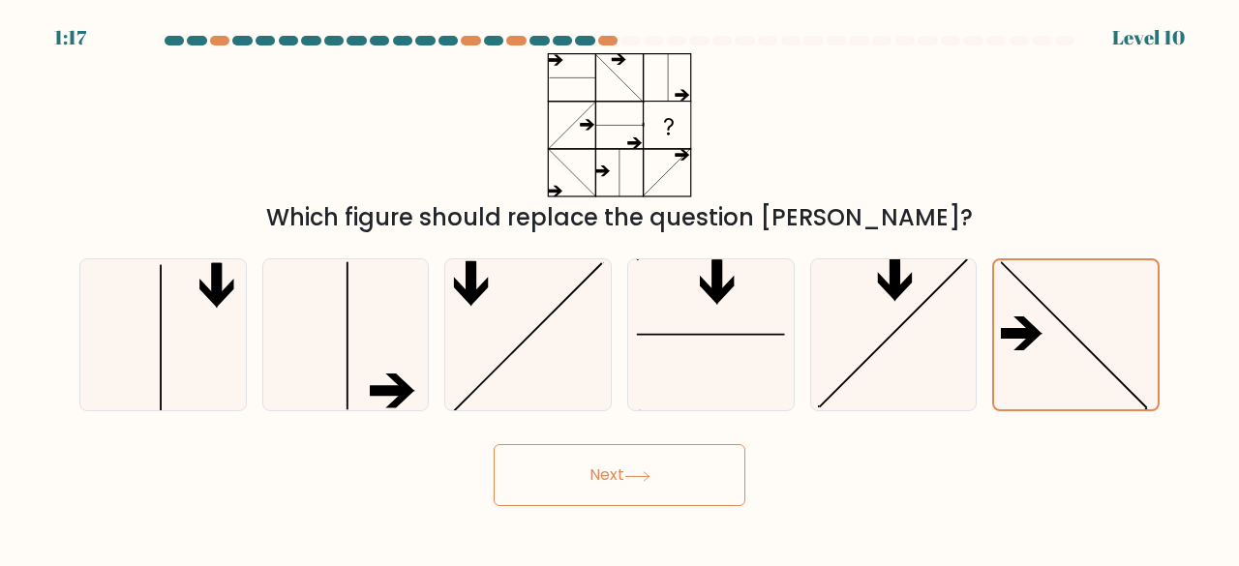
click at [673, 479] on button "Next" at bounding box center [620, 475] width 252 height 62
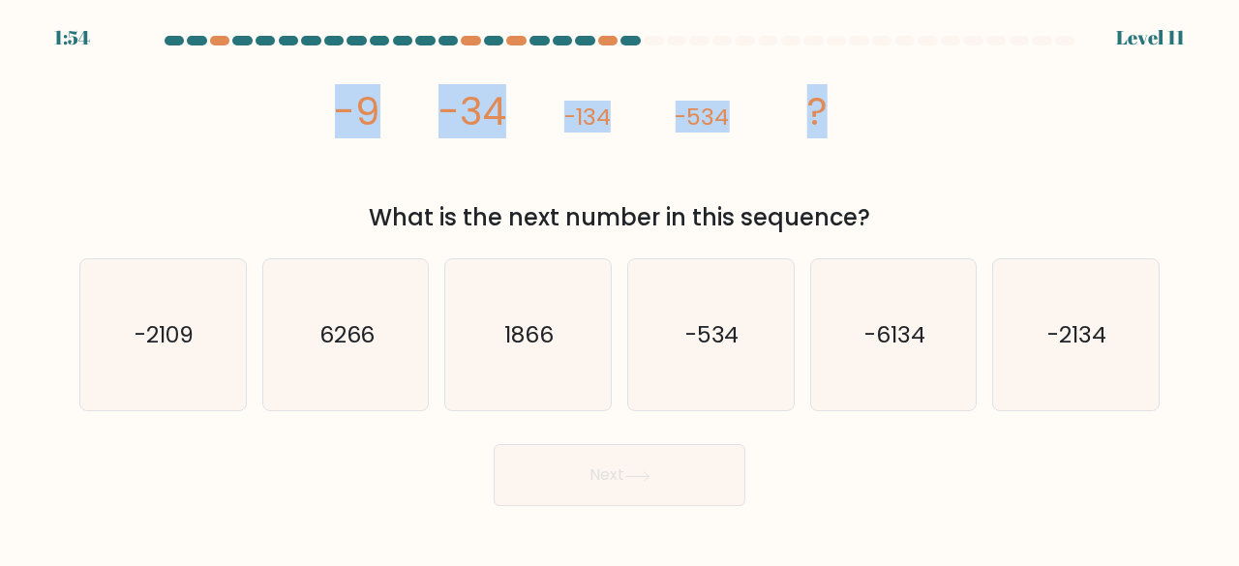
drag, startPoint x: 315, startPoint y: 111, endPoint x: 1090, endPoint y: 154, distance: 776.4
click at [1090, 154] on div "image/svg+xml -9 -34 -134 -534 ? What is the next number in this sequence?" at bounding box center [619, 144] width 1103 height 182
copy g "-9 -34 -134 -534 ?"
drag, startPoint x: 862, startPoint y: 219, endPoint x: 573, endPoint y: 59, distance: 330.5
click at [377, 200] on div "What is the next number in this sequence?" at bounding box center [619, 217] width 1057 height 35
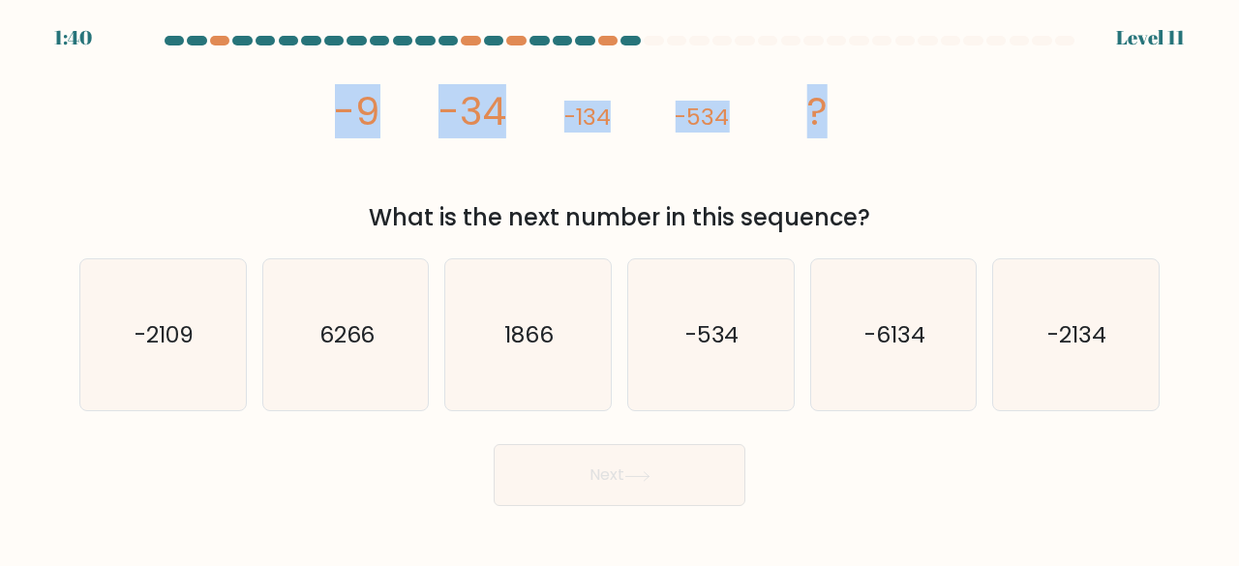
copy div "What is the next number in this sequence?"
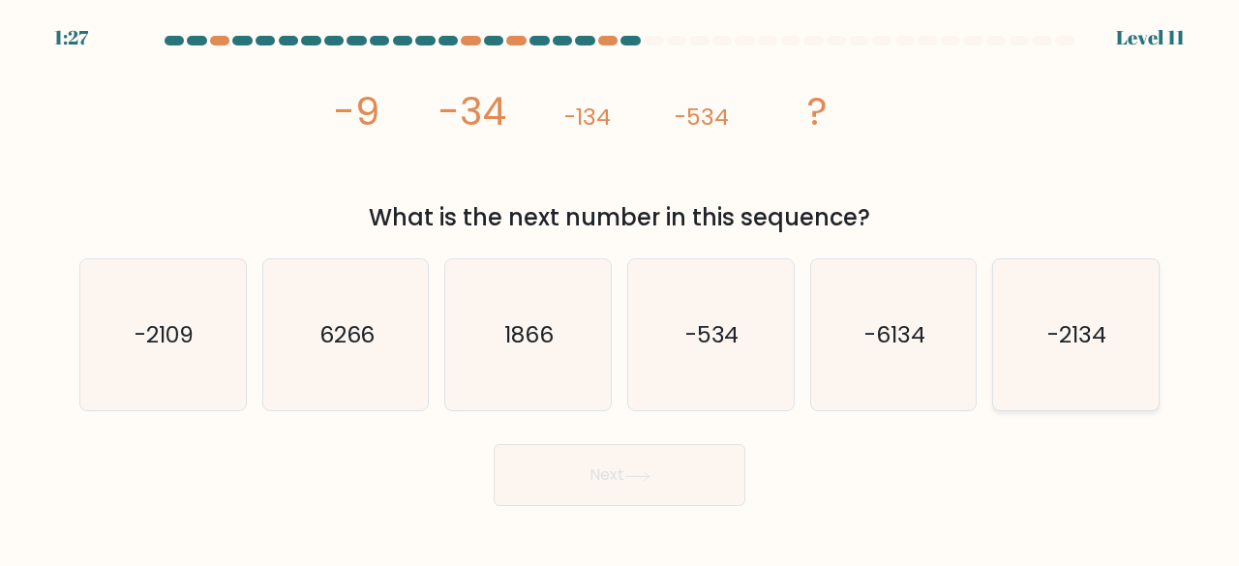
click at [1133, 349] on icon "-2134" at bounding box center [1076, 335] width 152 height 152
click at [620, 288] on input "f. -2134" at bounding box center [619, 286] width 1 height 5
radio input "true"
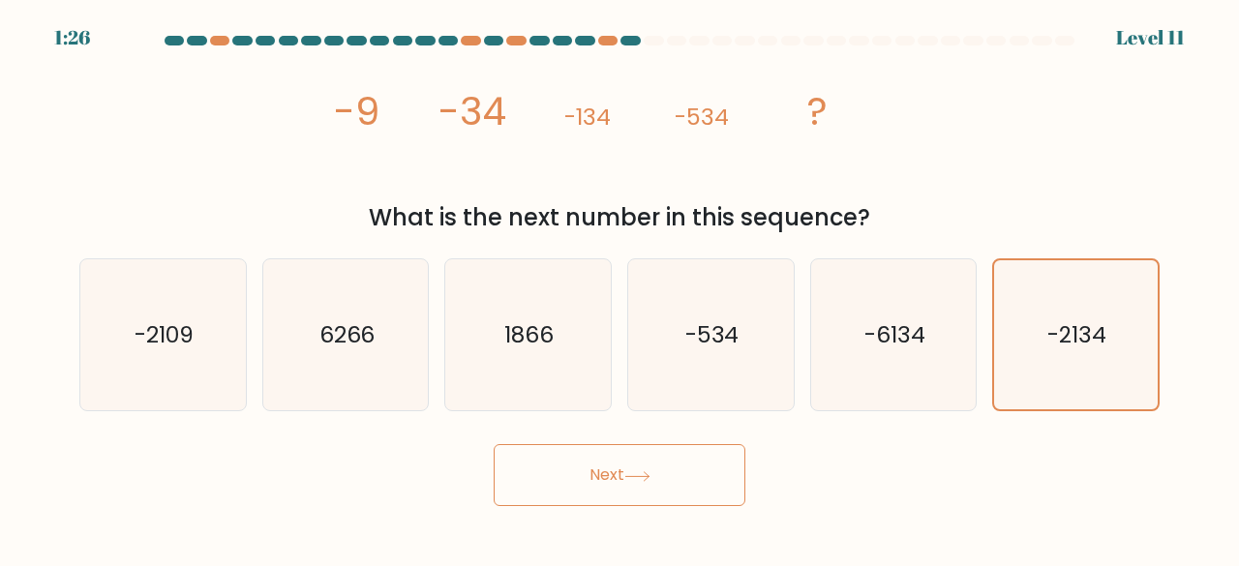
click at [646, 479] on button "Next" at bounding box center [620, 475] width 252 height 62
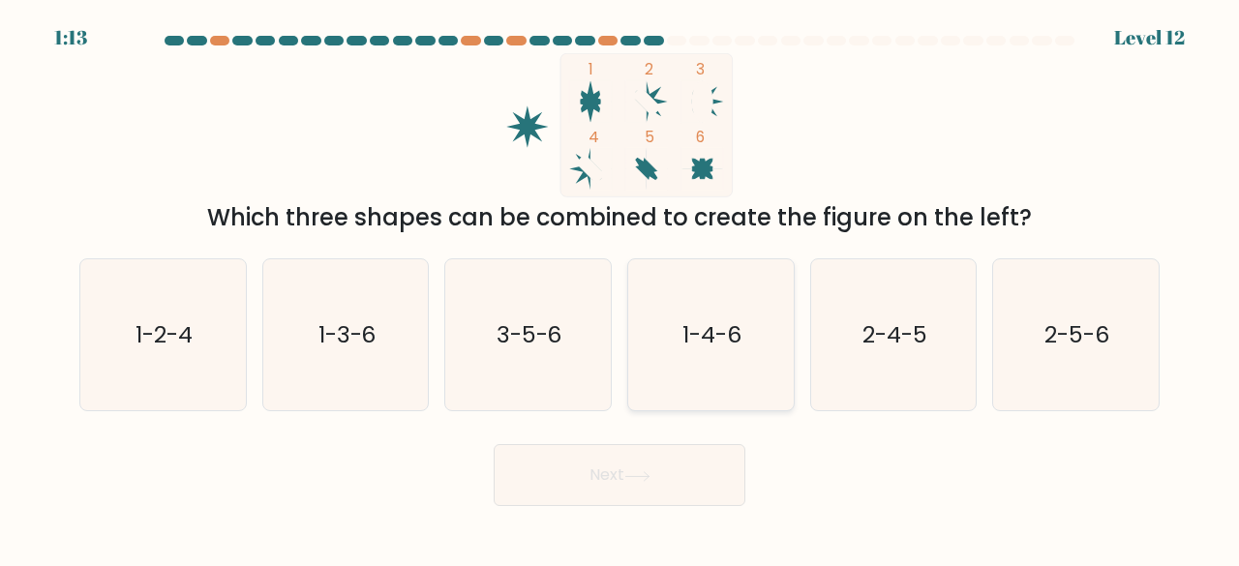
click at [722, 310] on icon "1-4-6" at bounding box center [711, 335] width 152 height 152
click at [620, 288] on input "d. 1-4-6" at bounding box center [619, 286] width 1 height 5
radio input "true"
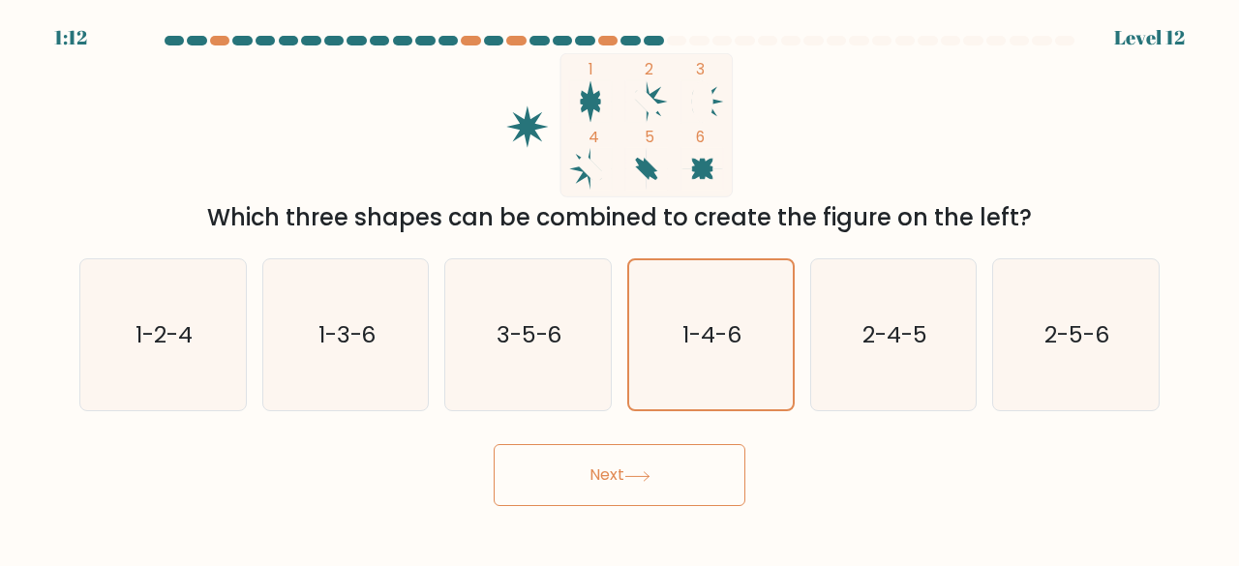
click at [662, 470] on button "Next" at bounding box center [620, 475] width 252 height 62
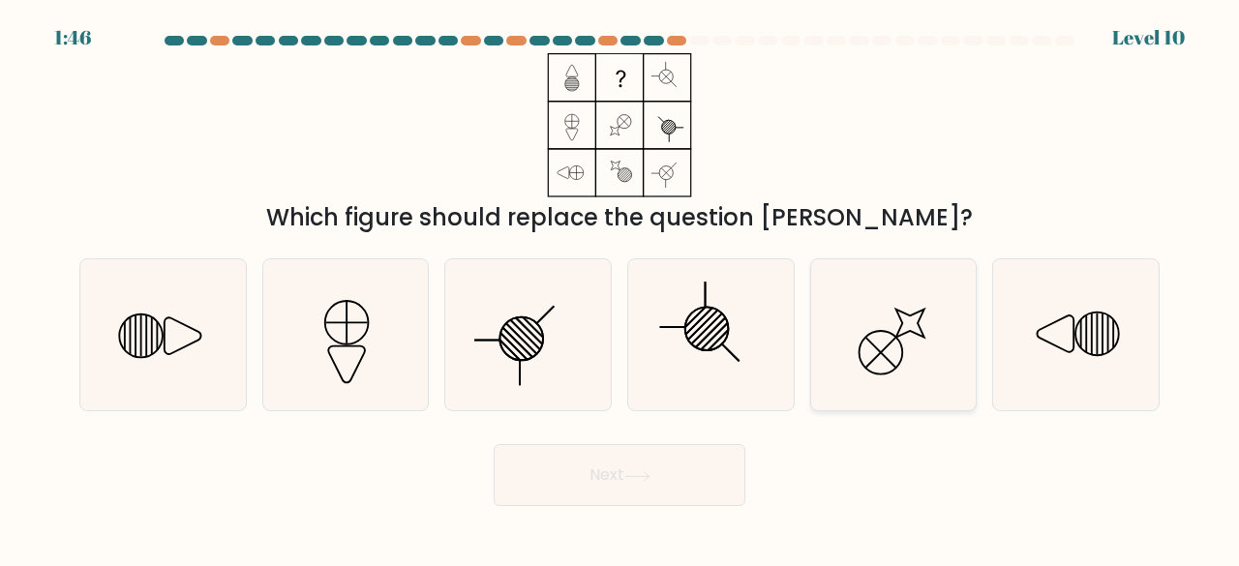
click at [892, 340] on icon at bounding box center [894, 335] width 152 height 152
click at [620, 288] on input "e." at bounding box center [619, 286] width 1 height 5
radio input "true"
click at [597, 458] on button "Next" at bounding box center [620, 475] width 252 height 62
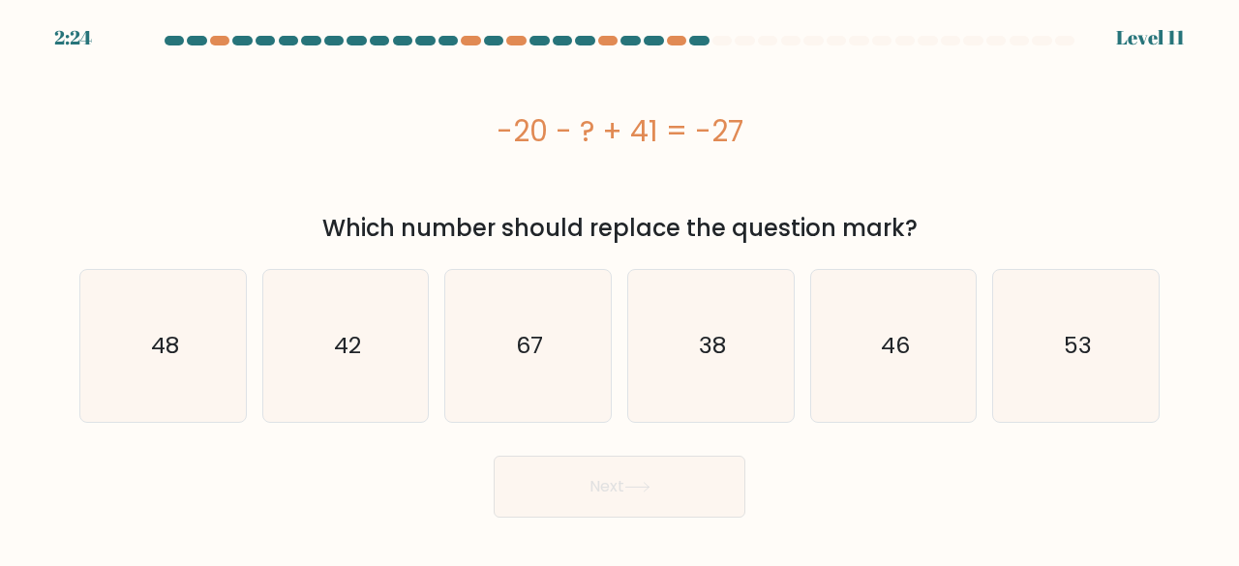
drag, startPoint x: 492, startPoint y: 123, endPoint x: 847, endPoint y: 119, distance: 355.2
click at [847, 119] on div "-20 - ? + 41 = -27" at bounding box center [619, 131] width 1080 height 44
copy div "-20 - ? + 41 = -27"
click at [217, 326] on icon "48" at bounding box center [163, 346] width 152 height 152
click at [619, 288] on input "a. 48" at bounding box center [619, 286] width 1 height 5
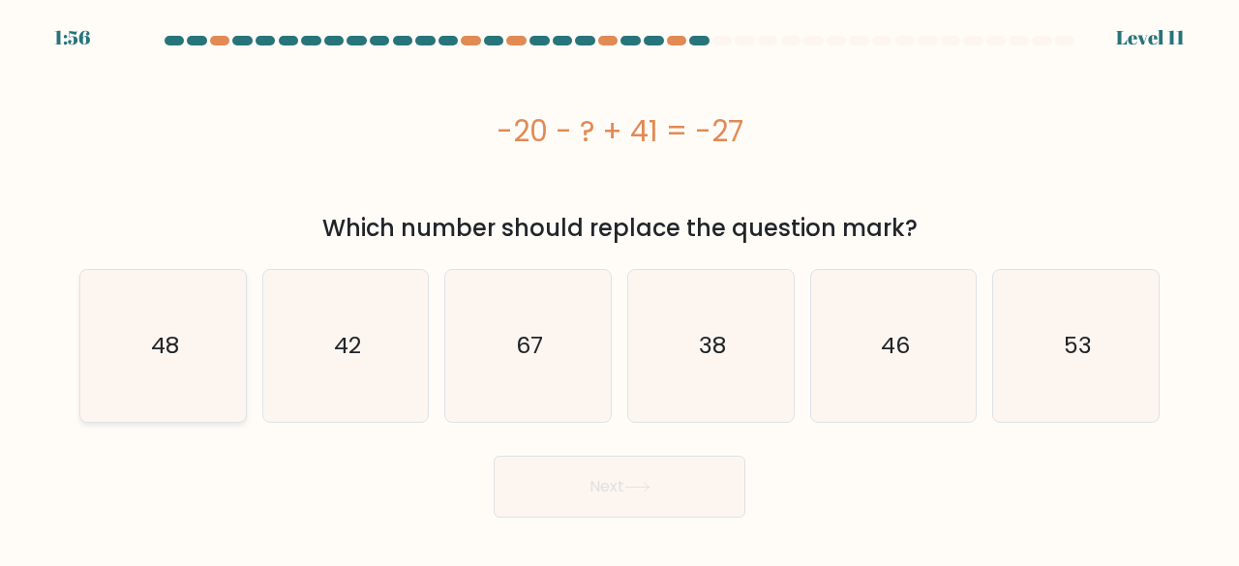
radio input "true"
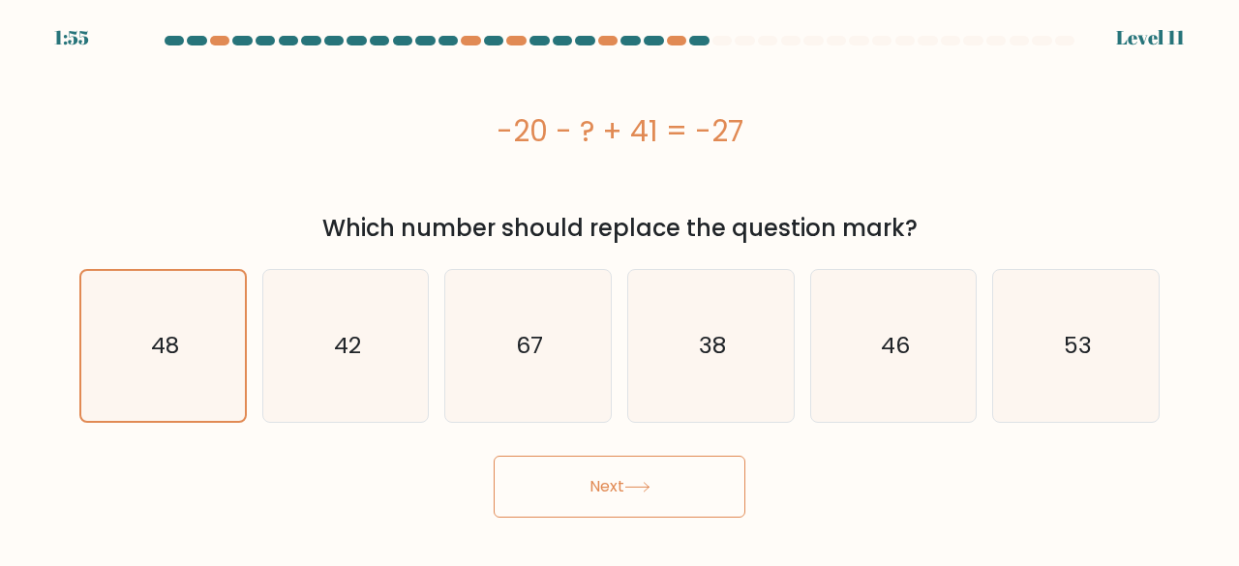
click at [694, 483] on button "Next" at bounding box center [620, 487] width 252 height 62
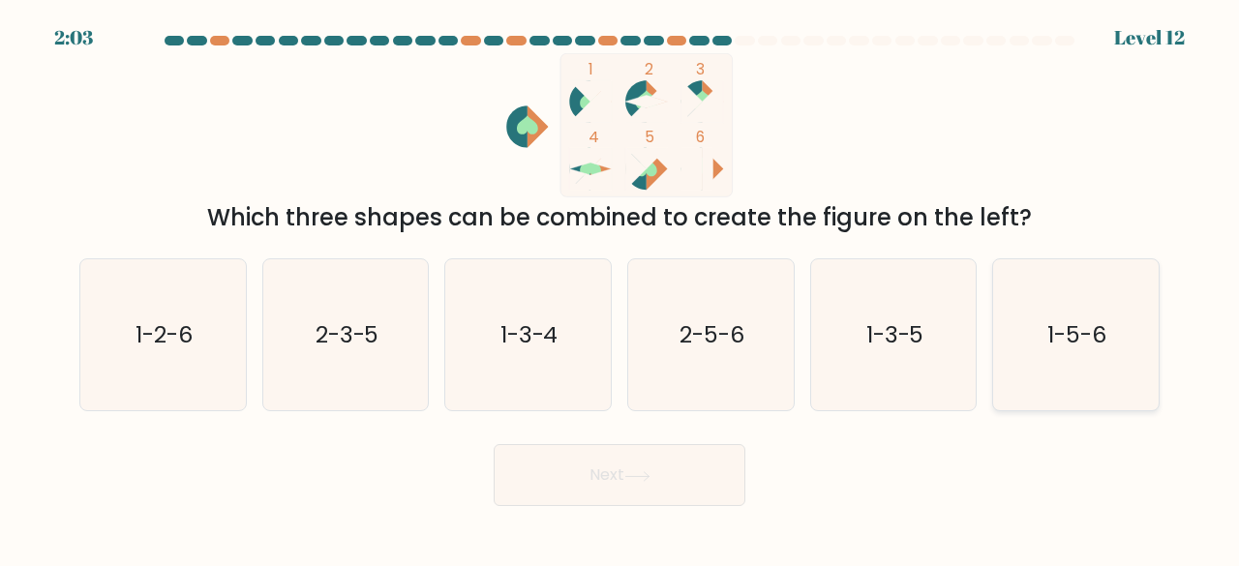
click at [1096, 318] on text "1-5-6" at bounding box center [1077, 334] width 59 height 32
click at [620, 288] on input "f. 1-5-6" at bounding box center [619, 286] width 1 height 5
radio input "true"
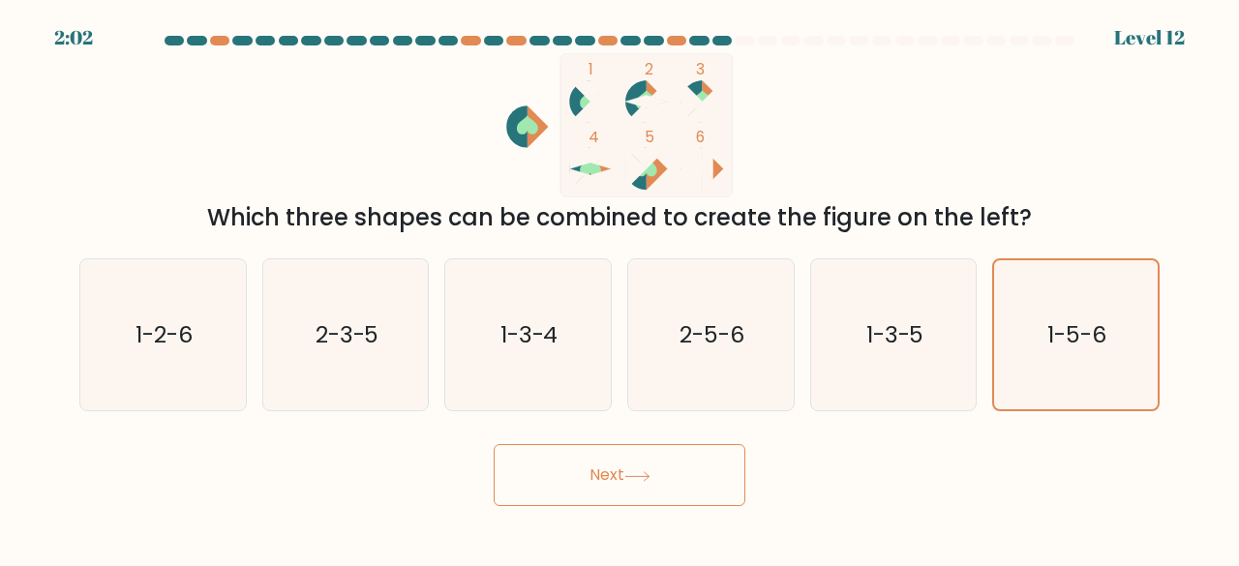
click at [711, 459] on button "Next" at bounding box center [620, 475] width 252 height 62
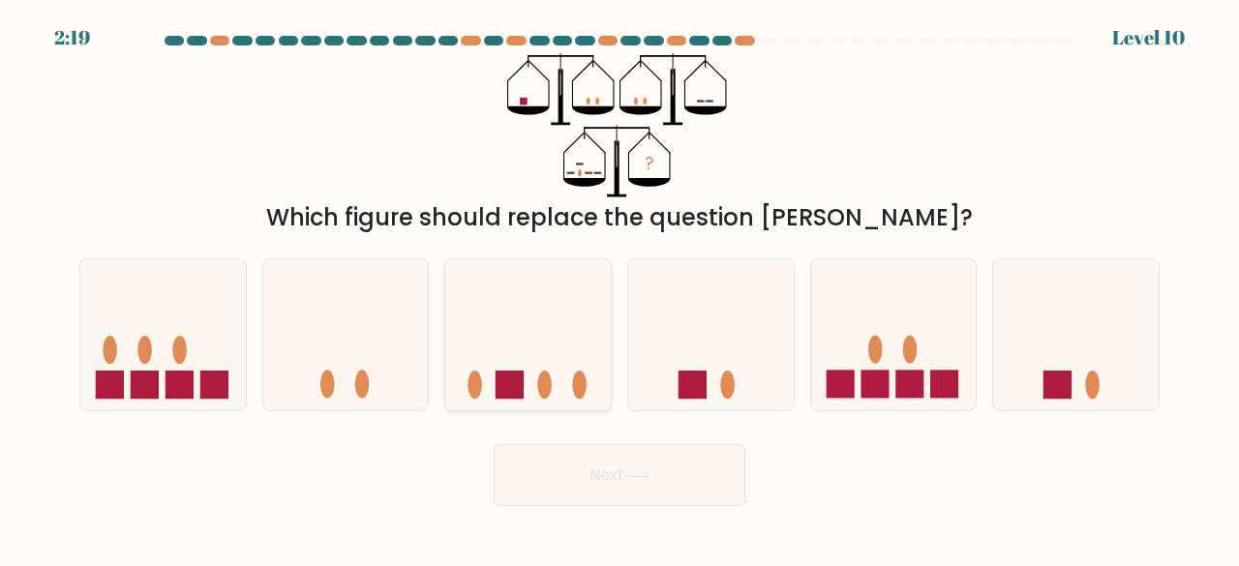
click at [521, 356] on icon at bounding box center [527, 334] width 165 height 136
click at [619, 288] on input "c." at bounding box center [619, 286] width 1 height 5
radio input "true"
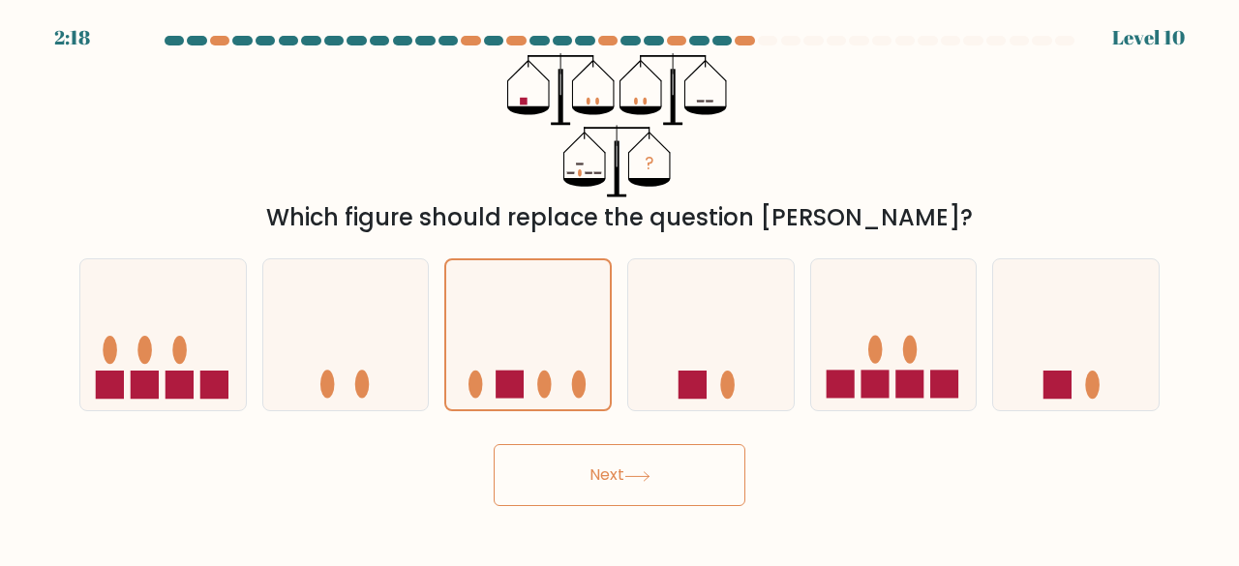
click at [599, 461] on button "Next" at bounding box center [620, 475] width 252 height 62
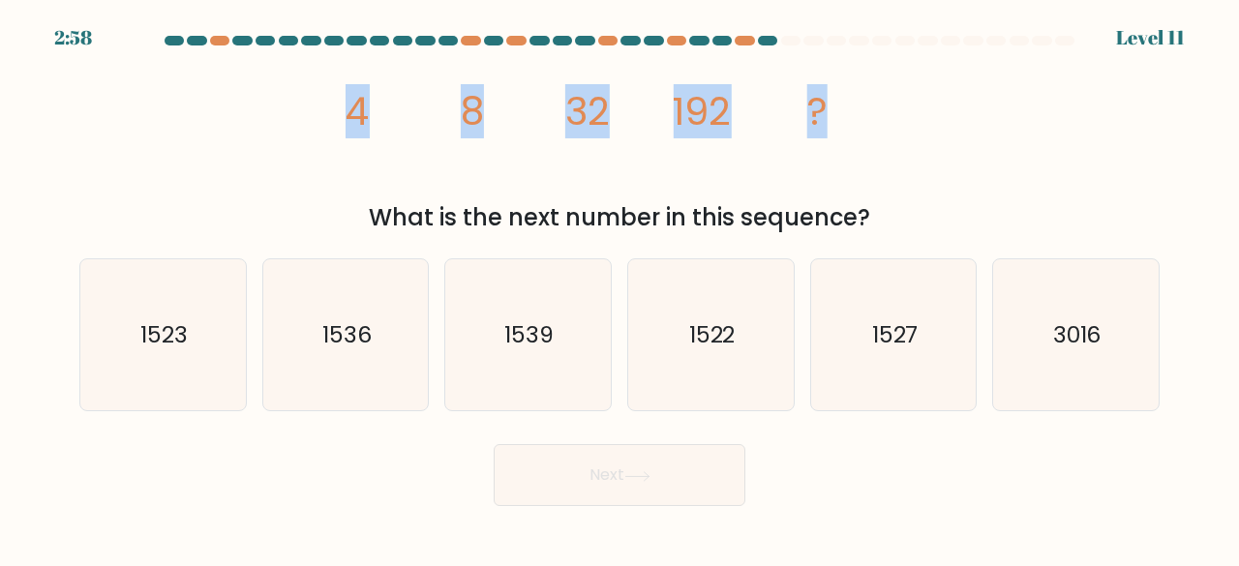
drag, startPoint x: 347, startPoint y: 125, endPoint x: 952, endPoint y: 110, distance: 605.0
click at [952, 110] on div "image/svg+xml 4 8 32 192 ? What is the next number in this sequence?" at bounding box center [619, 144] width 1103 height 182
copy g "4 8 32 192 ?"
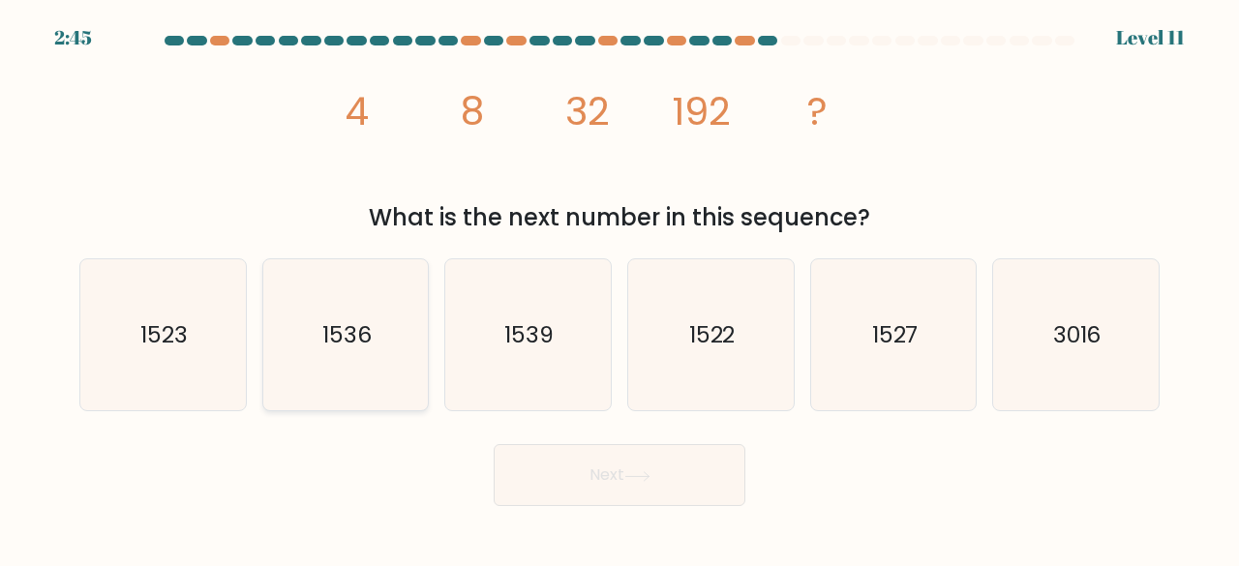
drag, startPoint x: 413, startPoint y: 345, endPoint x: 528, endPoint y: 415, distance: 135.1
click at [411, 344] on icon "1536" at bounding box center [346, 335] width 152 height 152
click at [619, 288] on input "b. 1536" at bounding box center [619, 286] width 1 height 5
radio input "true"
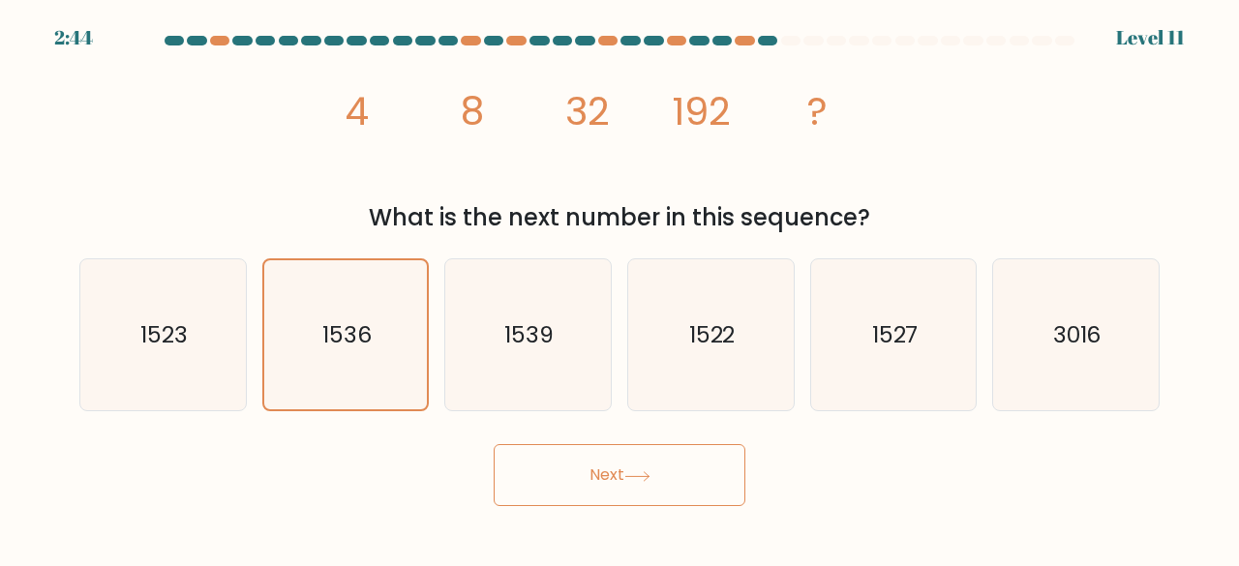
click at [706, 461] on button "Next" at bounding box center [620, 475] width 252 height 62
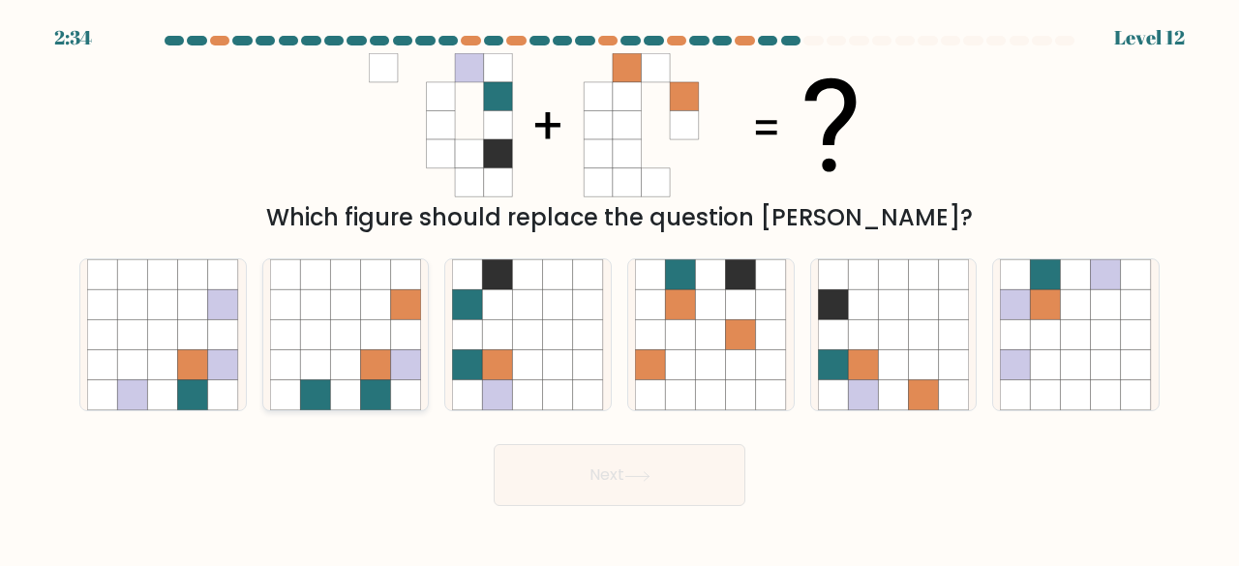
click at [372, 350] on icon at bounding box center [376, 365] width 30 height 30
click at [619, 288] on input "b." at bounding box center [619, 286] width 1 height 5
radio input "true"
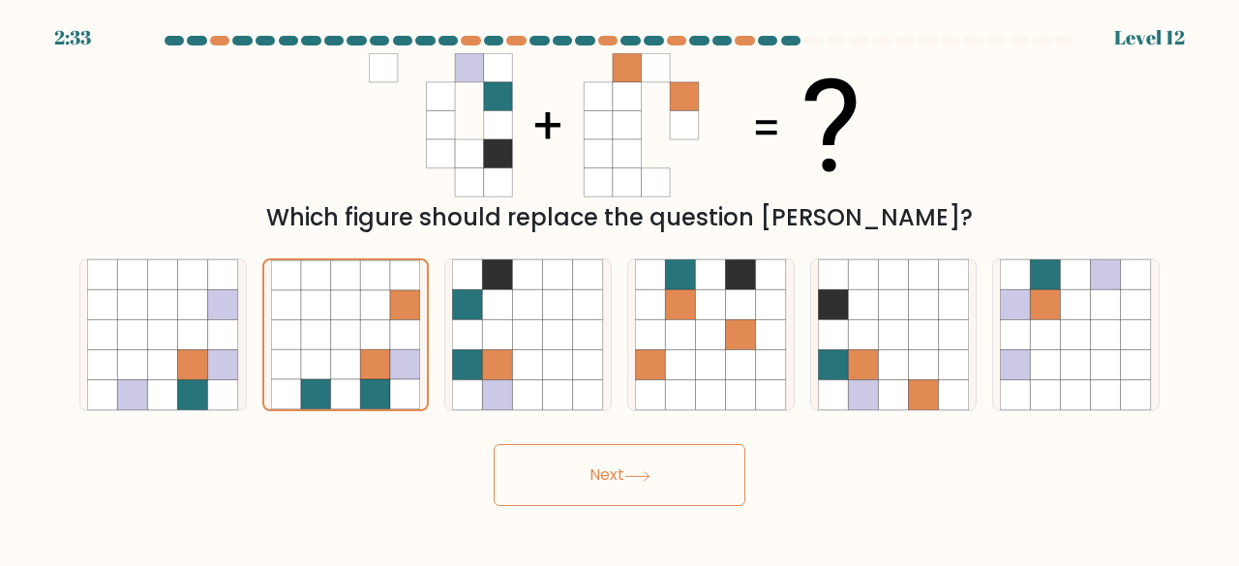
click at [630, 467] on button "Next" at bounding box center [620, 475] width 252 height 62
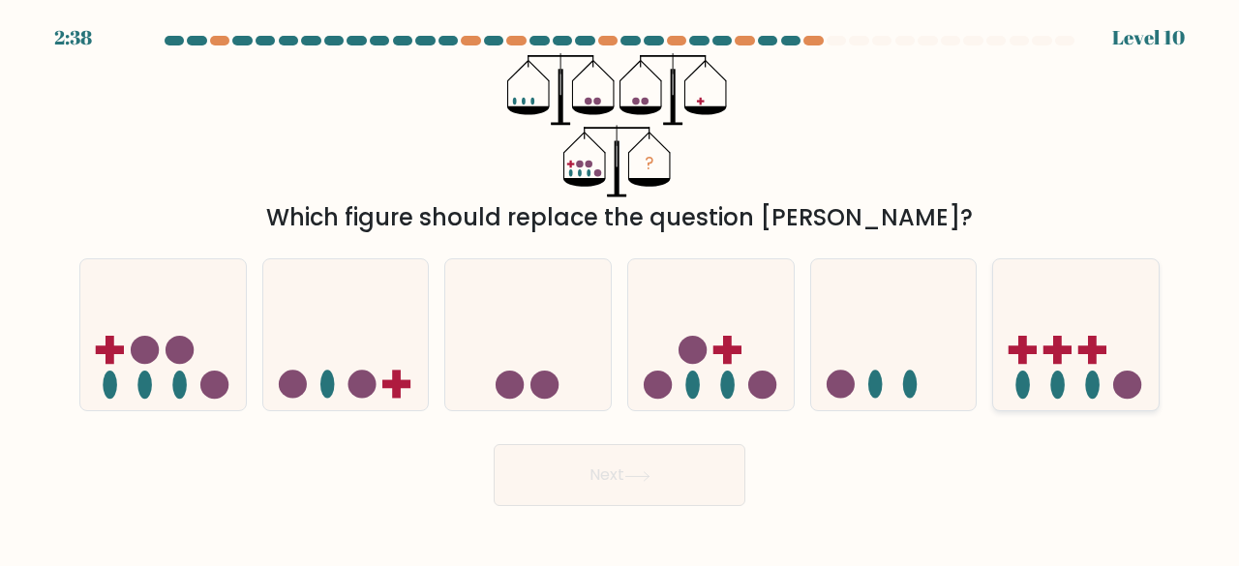
click at [1079, 364] on icon at bounding box center [1075, 334] width 165 height 136
click at [620, 288] on input "f." at bounding box center [619, 286] width 1 height 5
radio input "true"
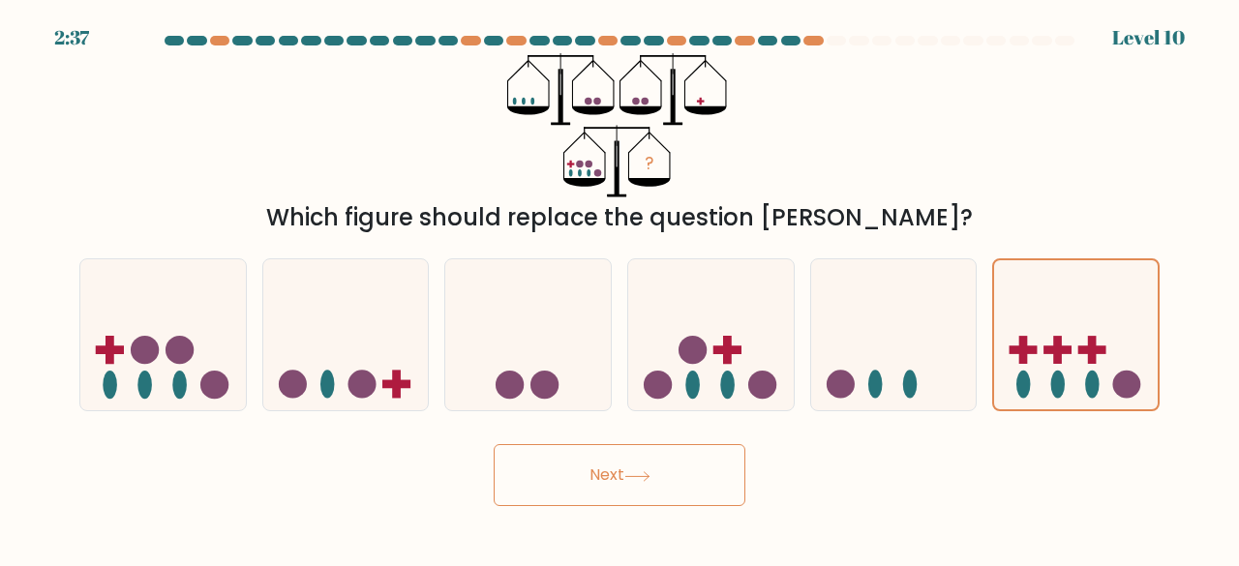
click at [701, 469] on button "Next" at bounding box center [620, 475] width 252 height 62
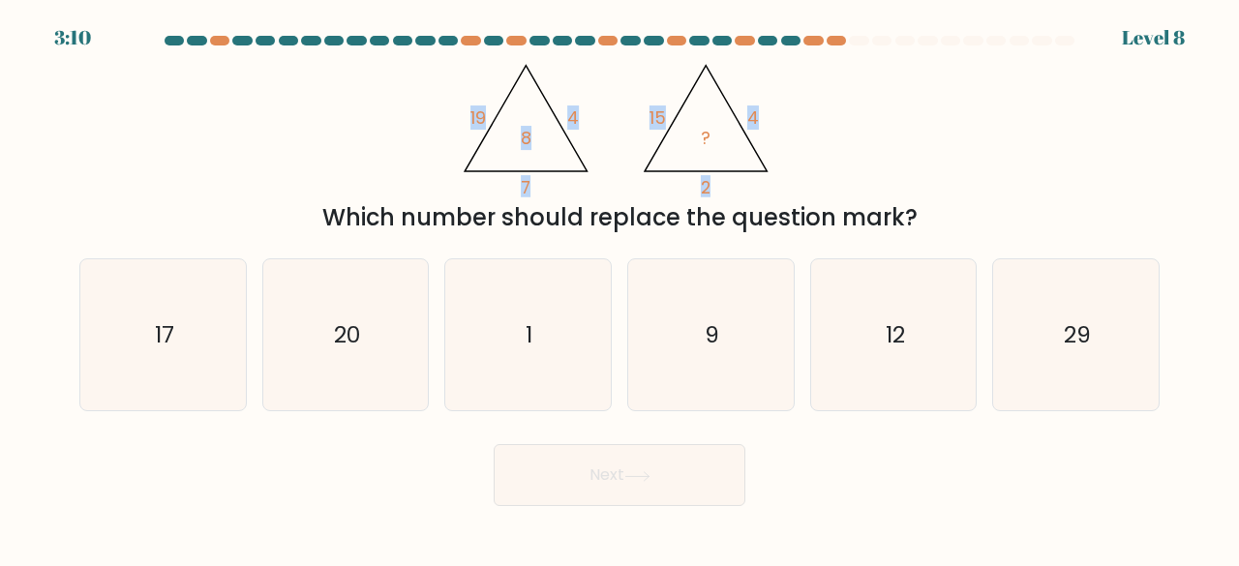
drag, startPoint x: 444, startPoint y: 99, endPoint x: 763, endPoint y: 129, distance: 319.8
click at [737, 188] on div "@import url('https://fonts.googleapis.com/css?family=Abril+Fatface:400,100,100i…" at bounding box center [619, 144] width 1103 height 182
copy g "19 4 7 8 @import url('https://fonts.googleapis.com/css?family=Abril+Fatface:400…"
click at [985, 119] on div "@import url('https://fonts.googleapis.com/css?family=Abril+Fatface:400,100,100i…" at bounding box center [619, 144] width 1103 height 182
click at [1078, 318] on text "29" at bounding box center [1077, 334] width 27 height 32
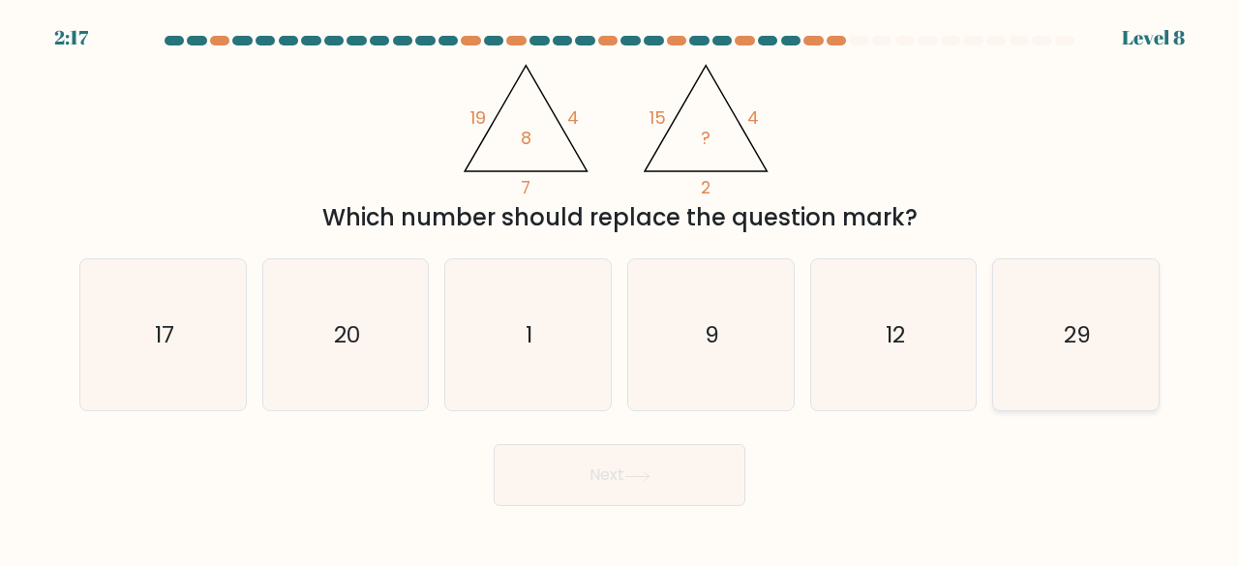
click at [620, 288] on input "f. 29" at bounding box center [619, 286] width 1 height 5
radio input "true"
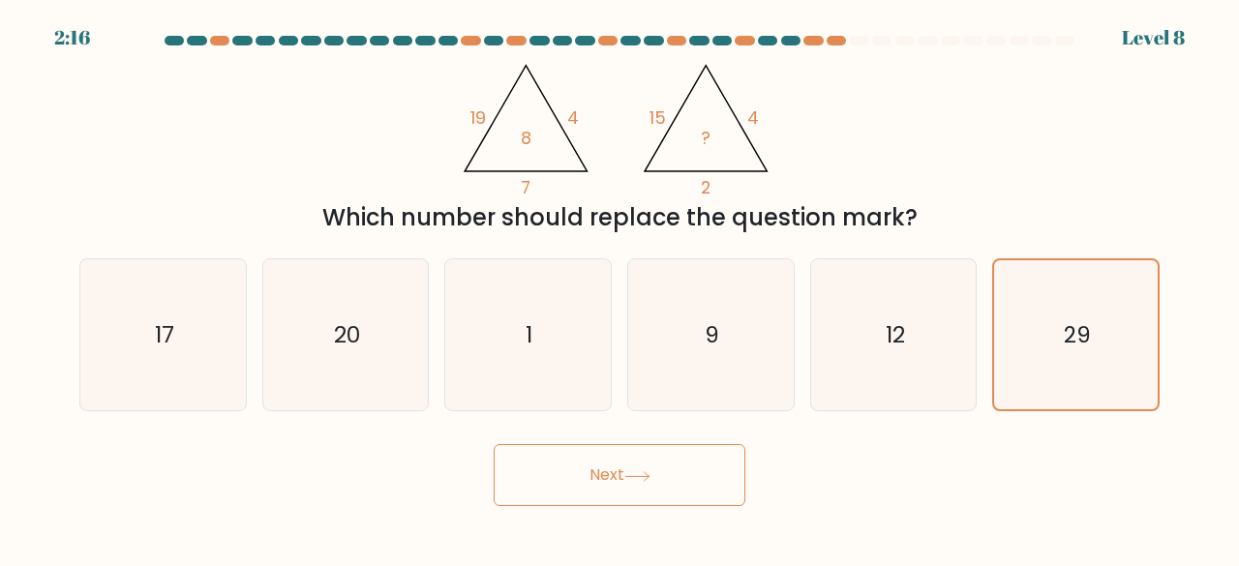
click at [713, 466] on button "Next" at bounding box center [620, 475] width 252 height 62
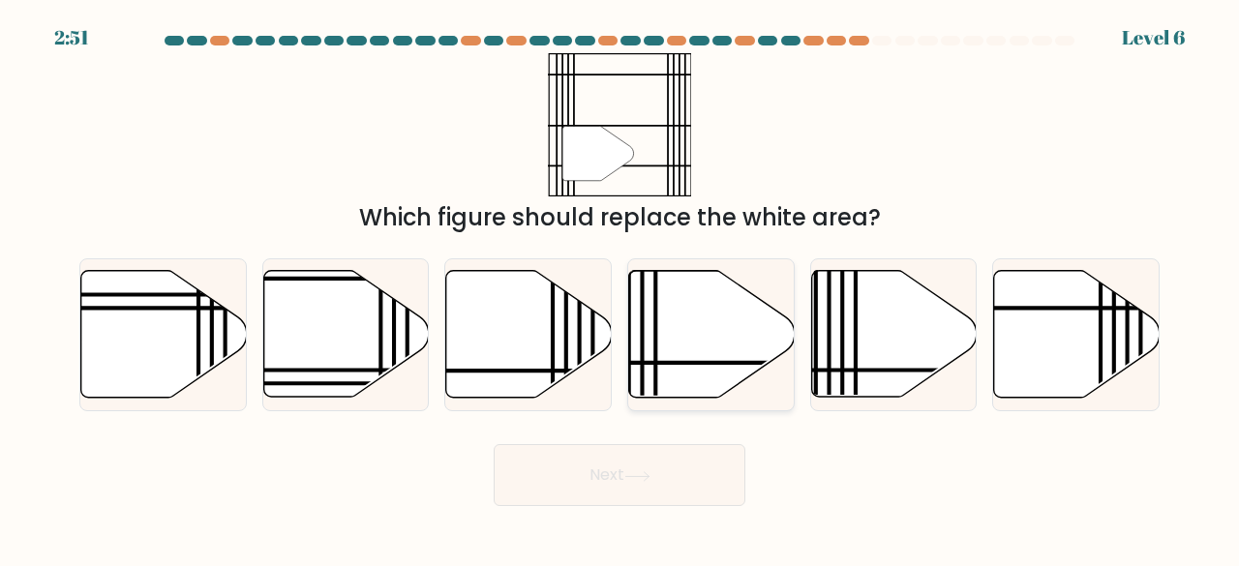
click at [705, 370] on icon at bounding box center [711, 334] width 165 height 127
click at [620, 288] on input "d." at bounding box center [619, 286] width 1 height 5
radio input "true"
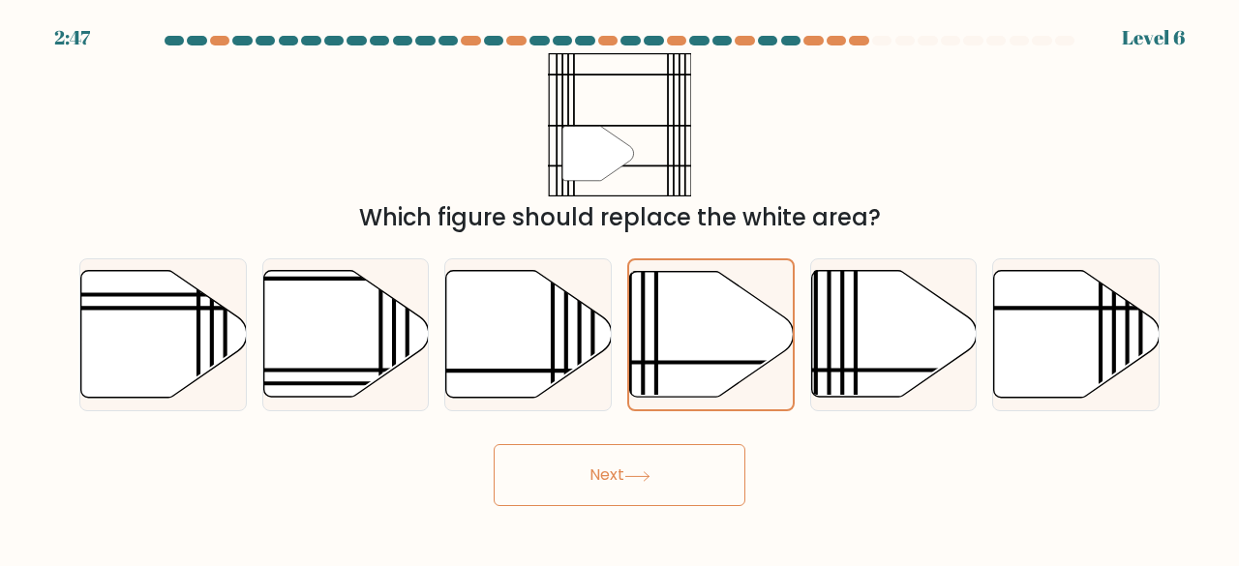
click at [680, 458] on button "Next" at bounding box center [620, 475] width 252 height 62
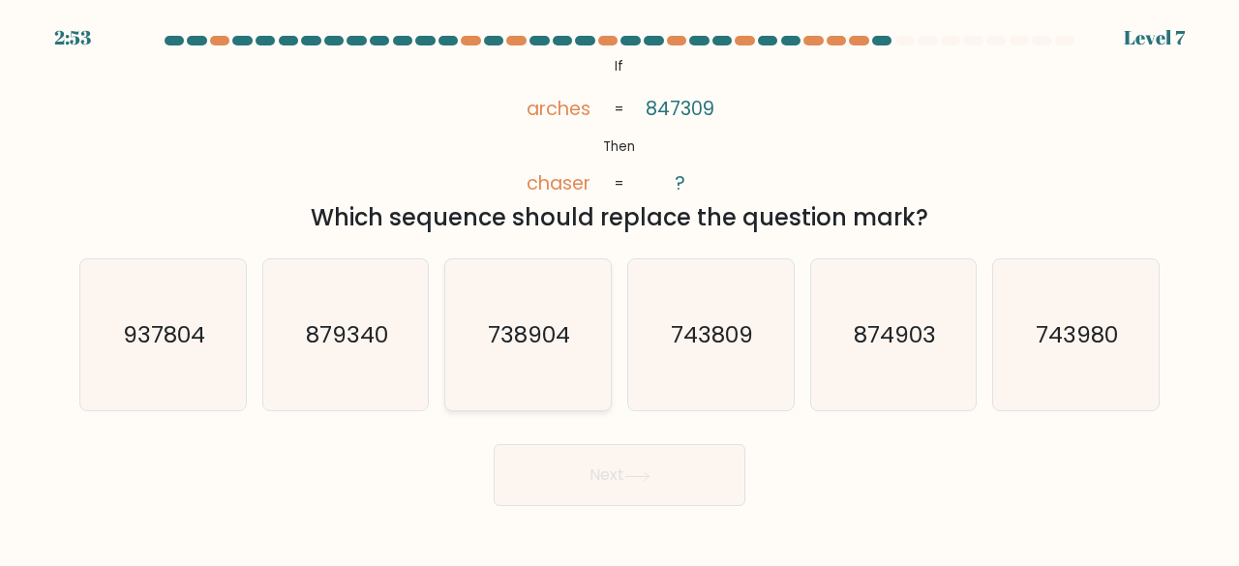
click at [550, 292] on icon "738904" at bounding box center [528, 335] width 152 height 152
click at [619, 288] on input "c. 738904" at bounding box center [619, 286] width 1 height 5
radio input "true"
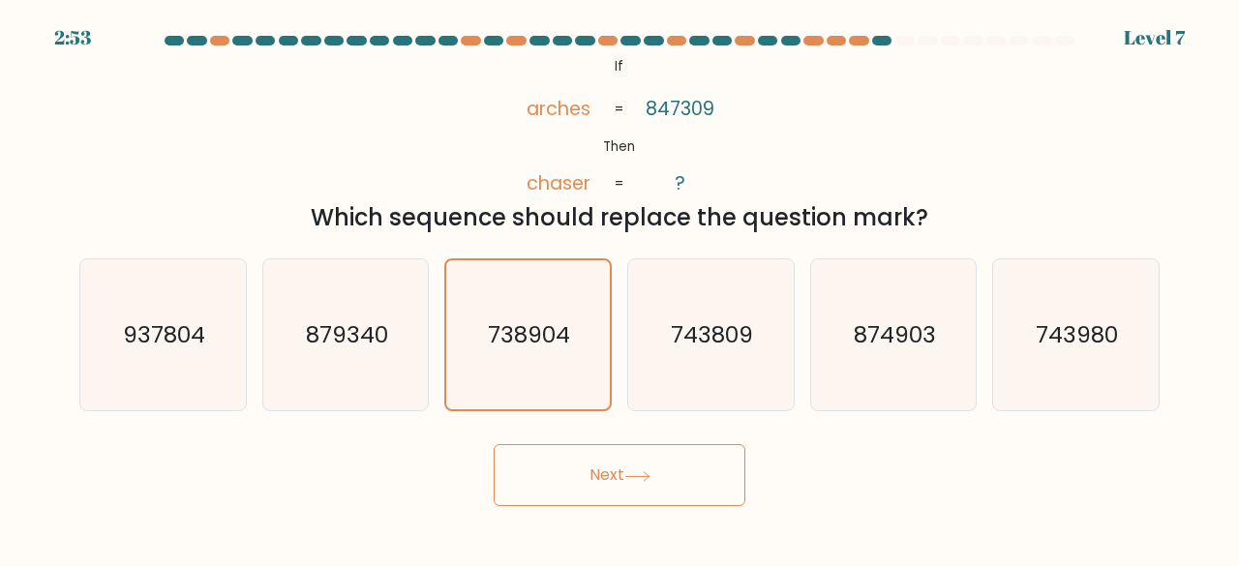
click at [586, 456] on button "Next" at bounding box center [620, 475] width 252 height 62
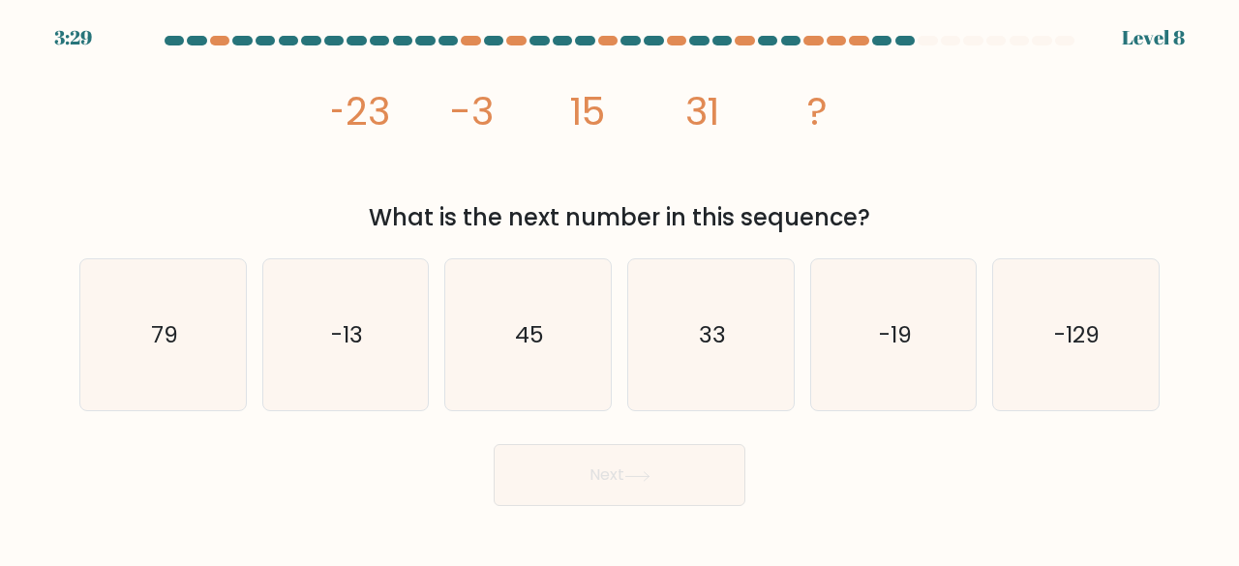
drag, startPoint x: 313, startPoint y: 96, endPoint x: 892, endPoint y: 193, distance: 587.7
click at [899, 204] on div "image/svg+xml -23 -3 15 31 ? What is the next number in this sequence?" at bounding box center [619, 144] width 1103 height 182
copy div "-23 -3 15 31 ? What is the next number in this sequence?"
click at [496, 320] on icon "45" at bounding box center [528, 335] width 152 height 152
click at [619, 288] on input "c. 45" at bounding box center [619, 286] width 1 height 5
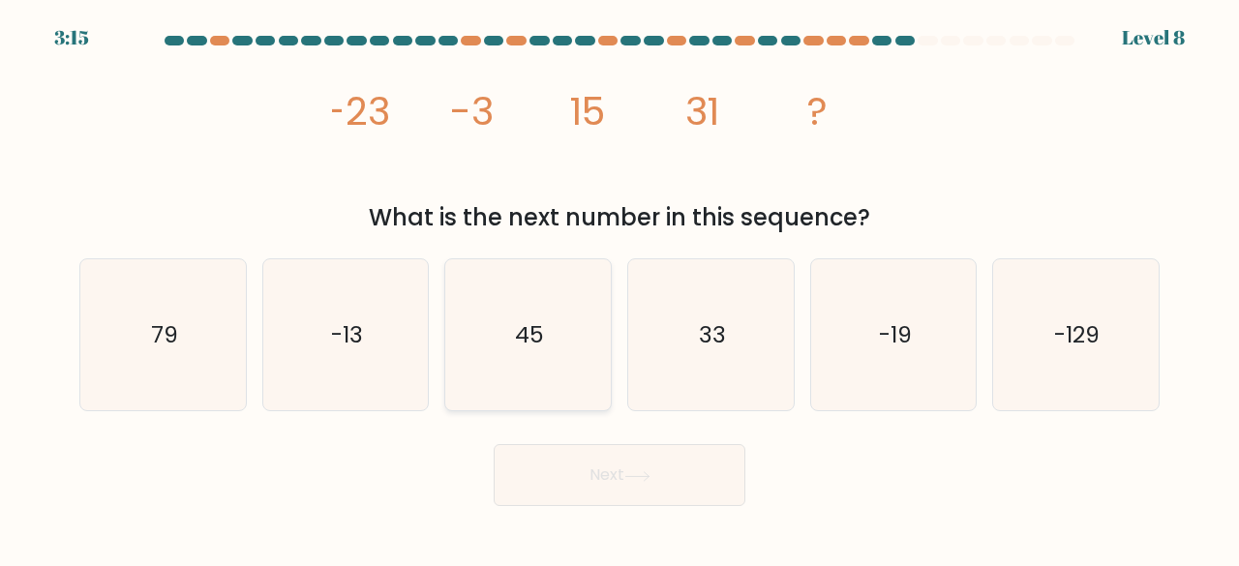
radio input "true"
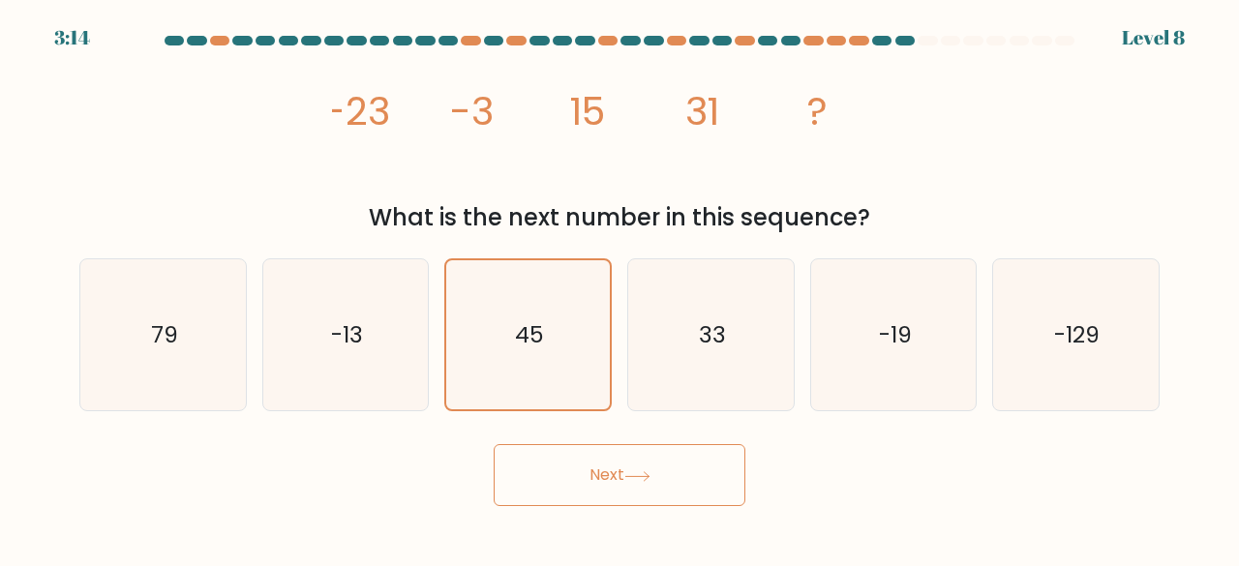
click at [608, 450] on button "Next" at bounding box center [620, 475] width 252 height 62
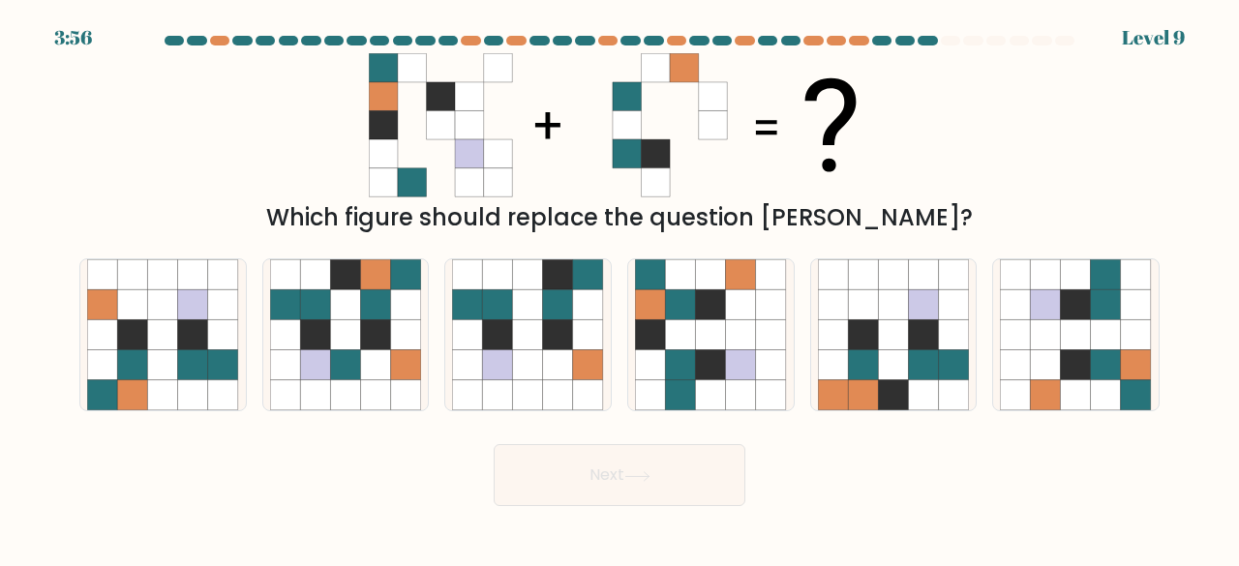
click at [1014, 171] on div "Which figure should replace the question mark?" at bounding box center [619, 144] width 1103 height 182
click at [810, 332] on div at bounding box center [893, 335] width 167 height 154
click at [620, 288] on input "e." at bounding box center [619, 286] width 1 height 5
radio input "true"
click at [778, 350] on icon at bounding box center [771, 365] width 30 height 30
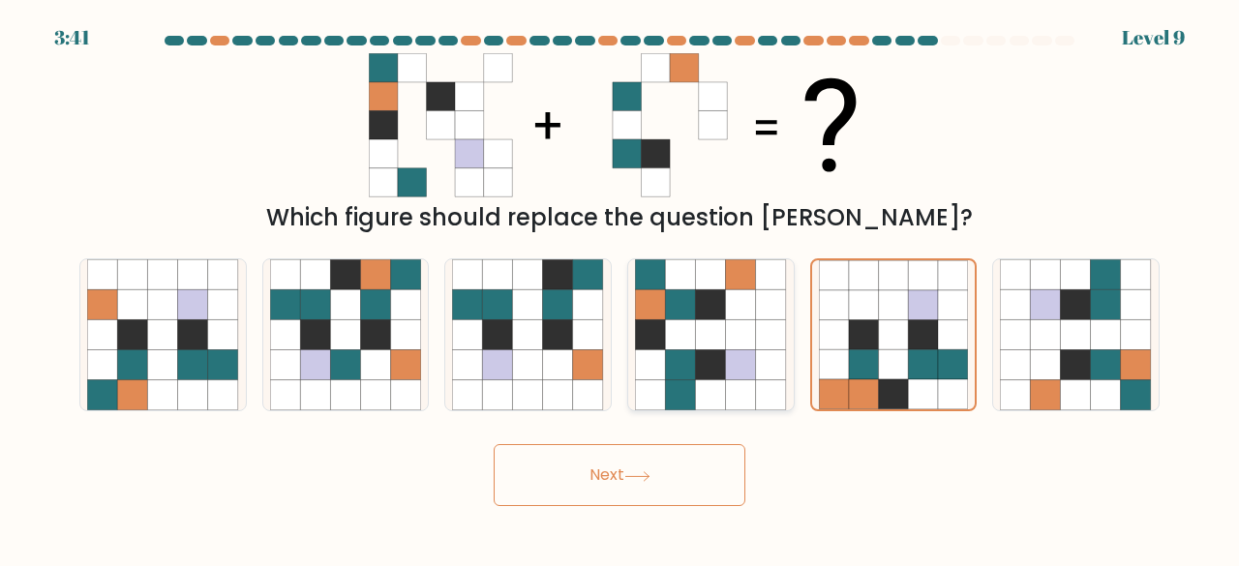
click at [620, 288] on input "d." at bounding box center [619, 286] width 1 height 5
radio input "true"
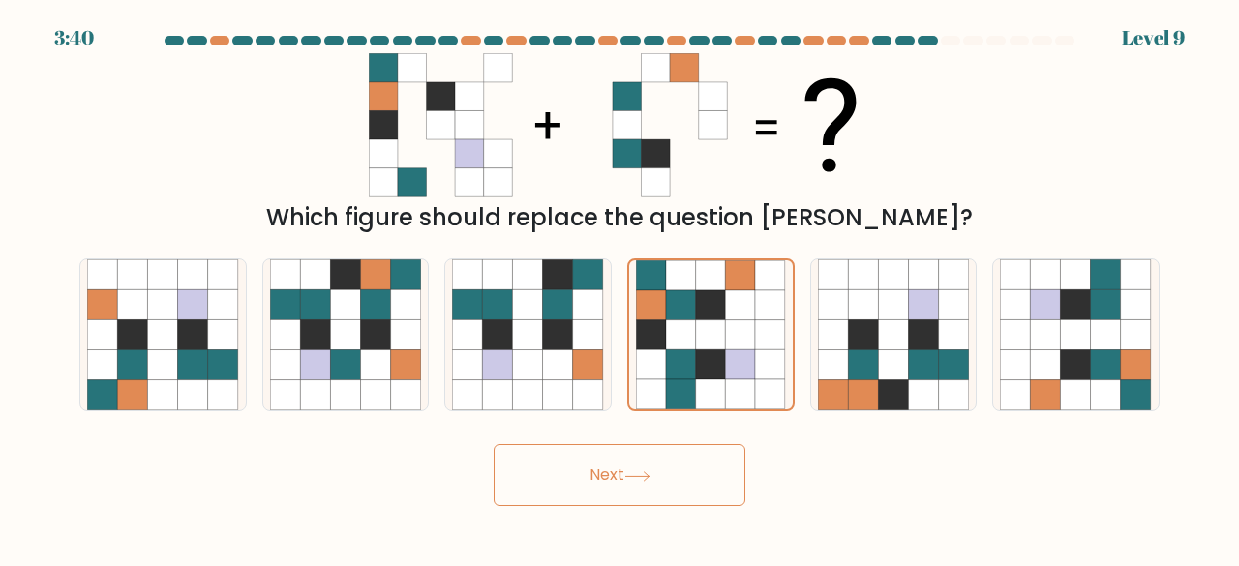
click at [624, 468] on button "Next" at bounding box center [620, 475] width 252 height 62
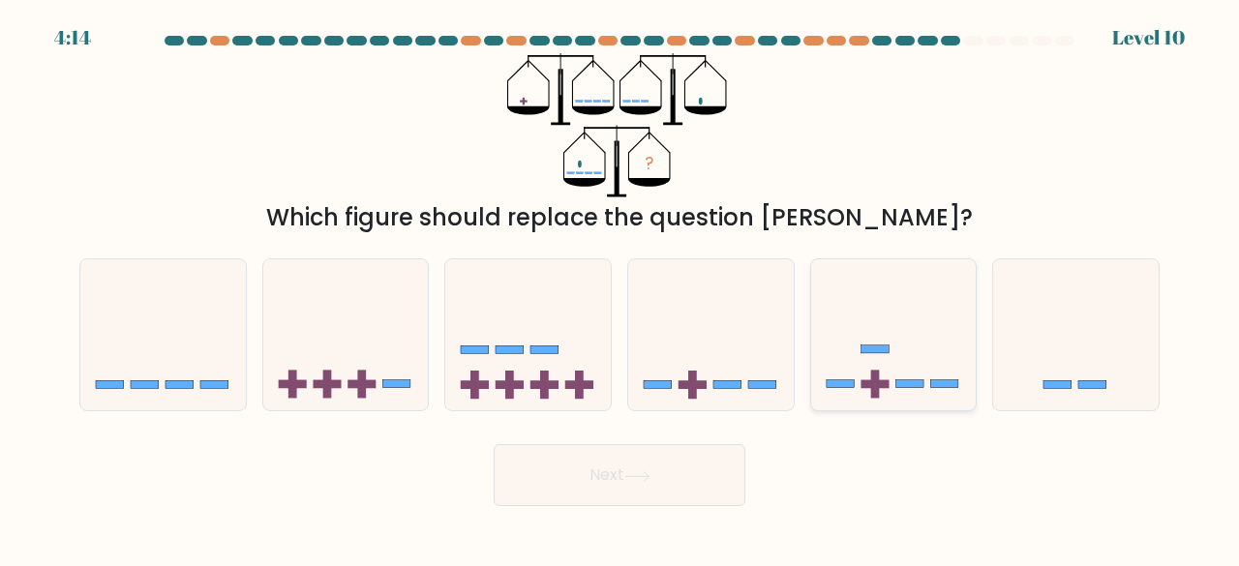
click at [828, 349] on icon at bounding box center [893, 334] width 165 height 136
click at [620, 288] on input "e." at bounding box center [619, 286] width 1 height 5
radio input "true"
click at [683, 476] on button "Next" at bounding box center [620, 475] width 252 height 62
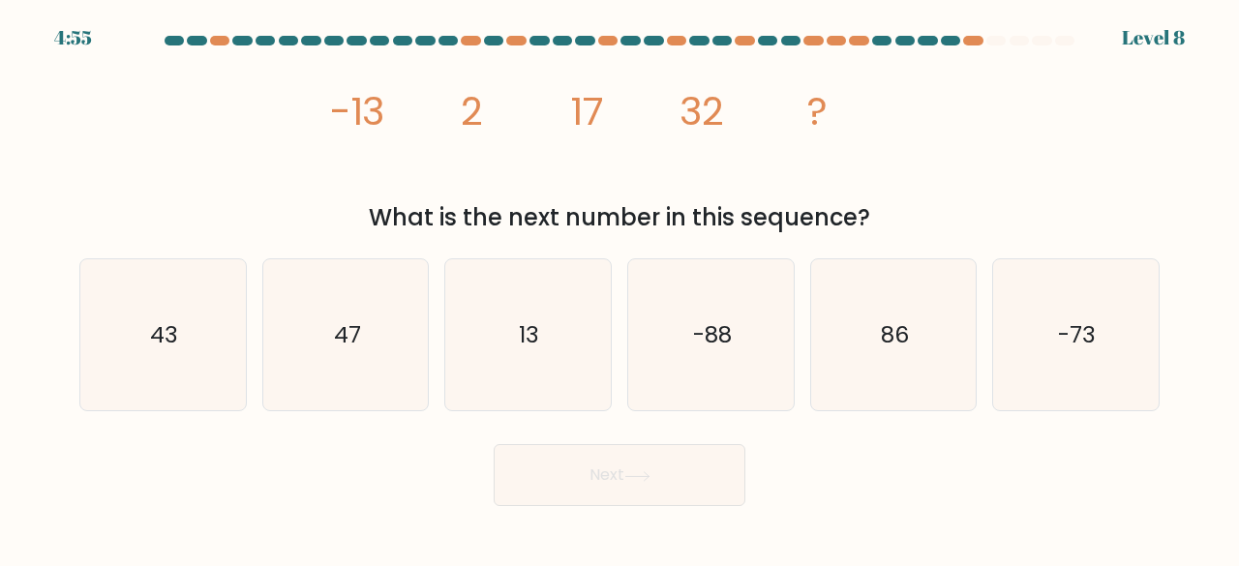
drag, startPoint x: 316, startPoint y: 110, endPoint x: 894, endPoint y: 228, distance: 590.7
click at [894, 228] on div "image/svg+xml -13 2 17 32 ? What is the next number in this sequence?" at bounding box center [619, 144] width 1103 height 182
copy div "-13 2 17 32 ? What is the next number in this sequence?"
click at [354, 353] on icon "47" at bounding box center [346, 335] width 152 height 152
click at [619, 288] on input "b. 47" at bounding box center [619, 286] width 1 height 5
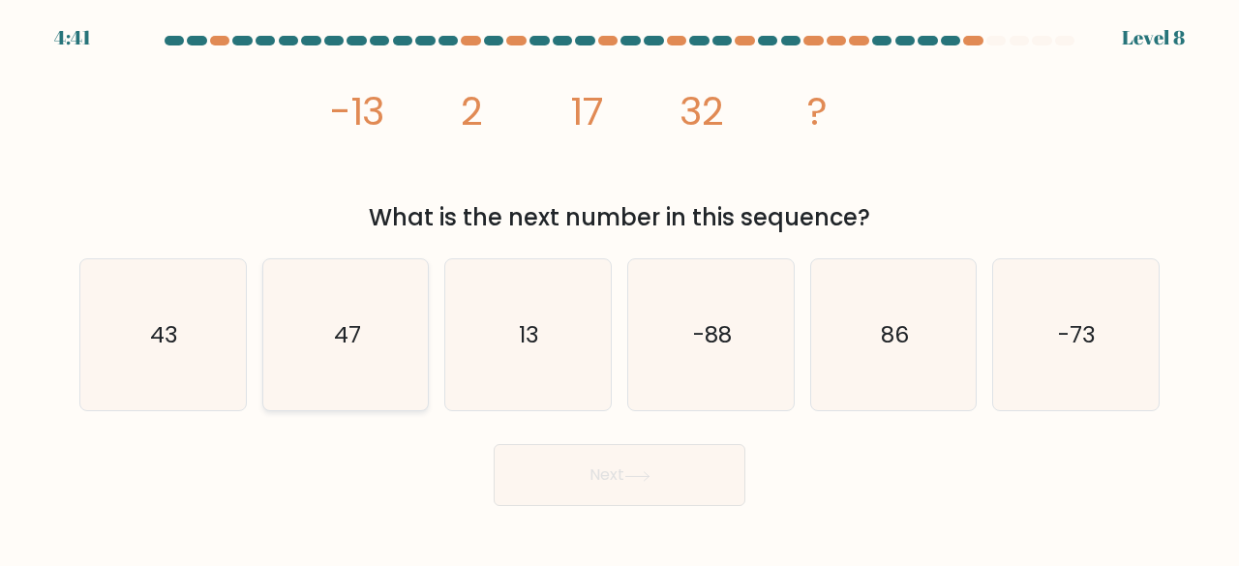
radio input "true"
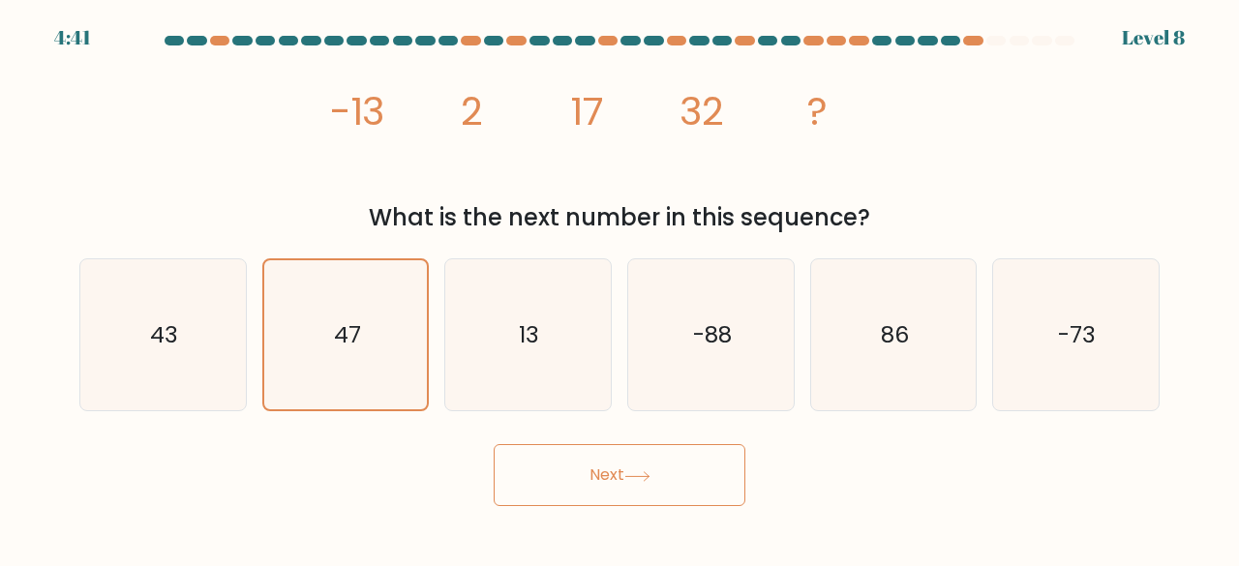
click at [629, 444] on button "Next" at bounding box center [620, 475] width 252 height 62
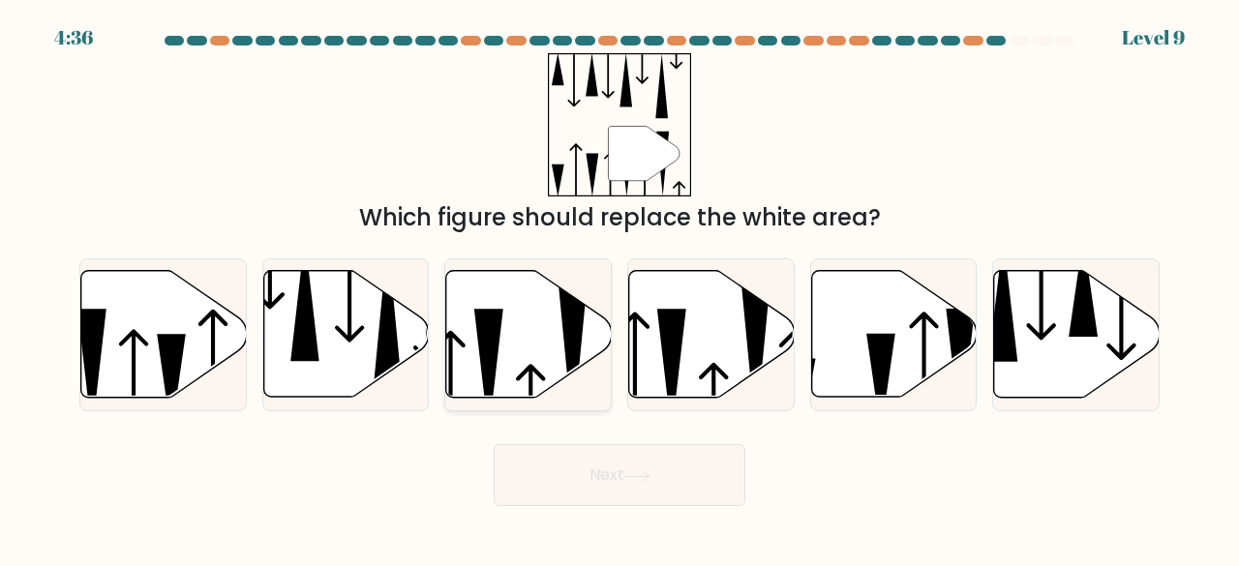
click at [518, 346] on icon at bounding box center [528, 334] width 165 height 127
click at [619, 288] on input "c." at bounding box center [619, 286] width 1 height 5
radio input "true"
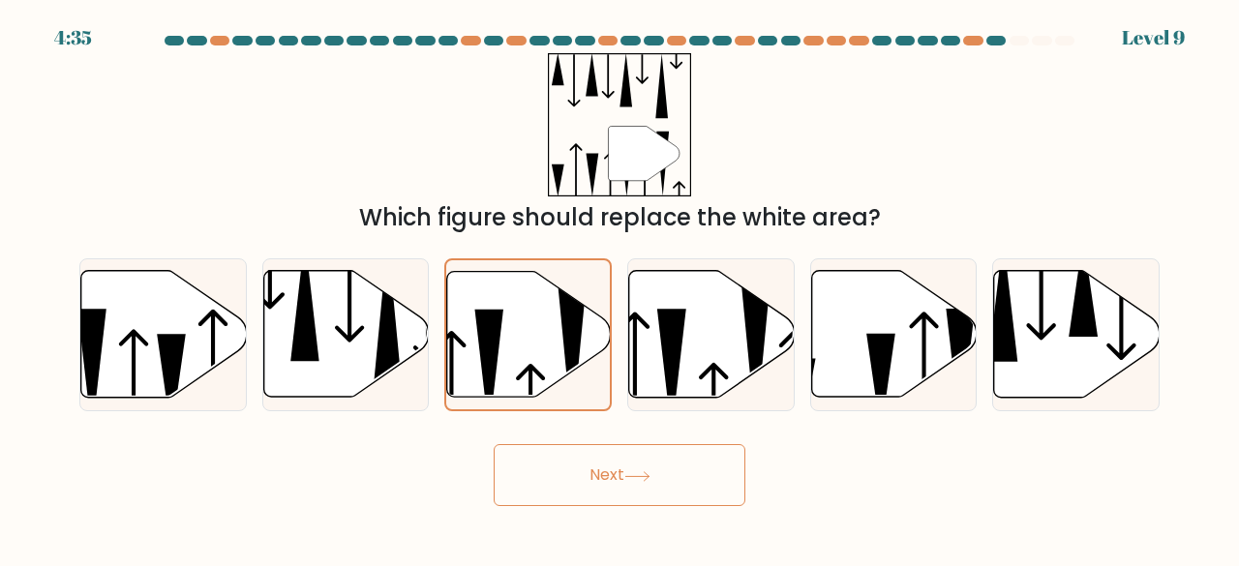
click at [591, 445] on button "Next" at bounding box center [620, 475] width 252 height 62
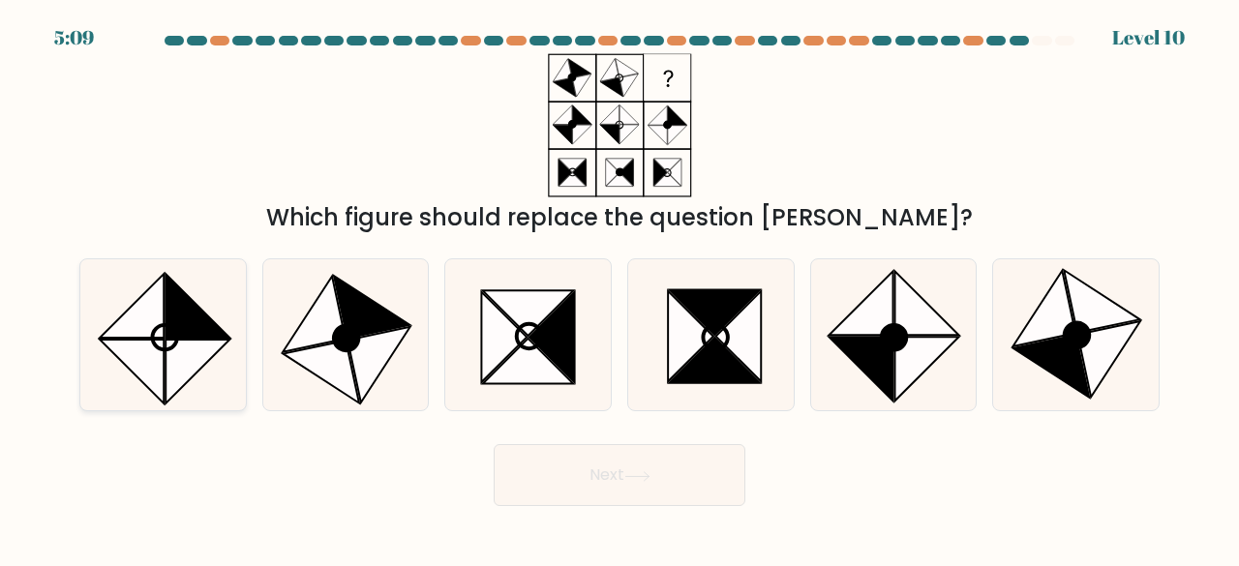
click at [130, 340] on icon at bounding box center [132, 372] width 64 height 64
click at [619, 288] on input "a." at bounding box center [619, 286] width 1 height 5
radio input "true"
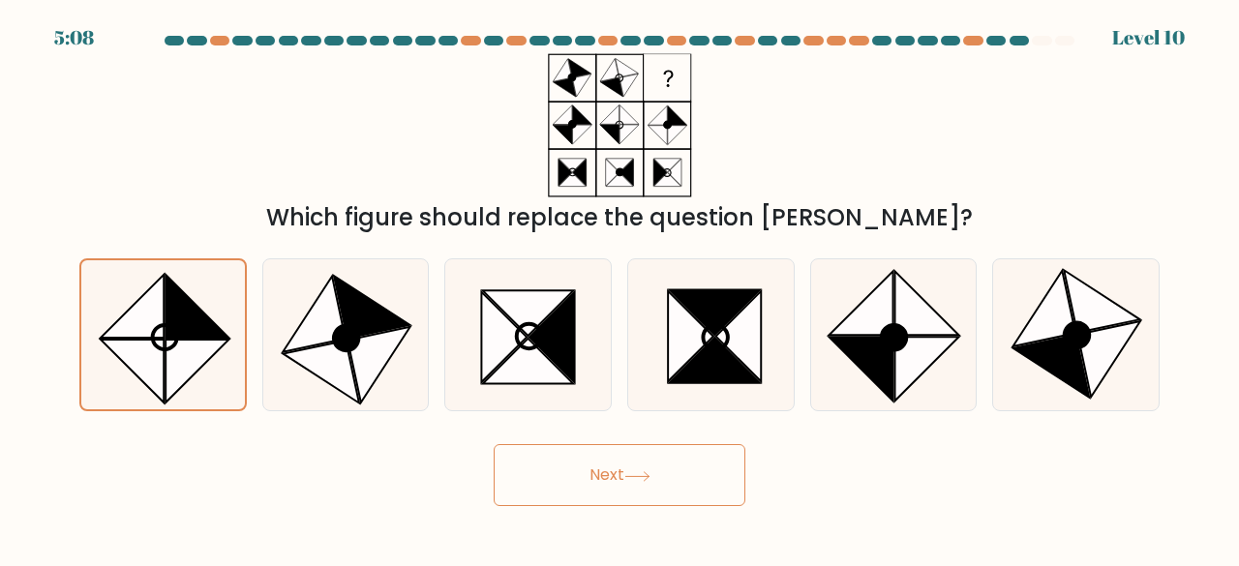
click at [645, 471] on icon at bounding box center [637, 476] width 26 height 11
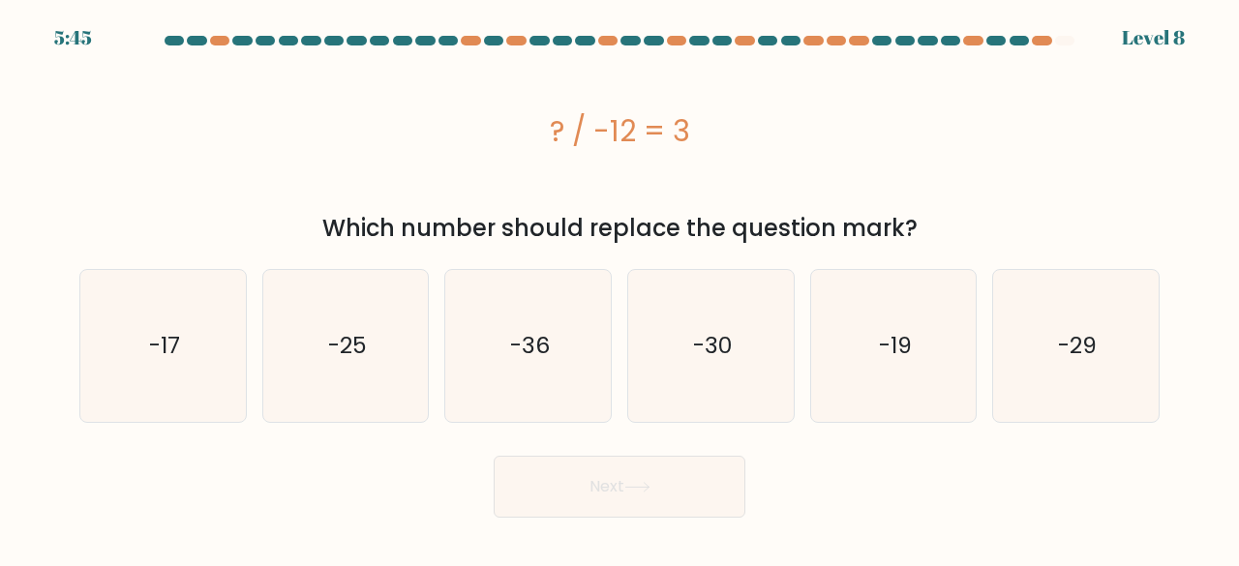
drag, startPoint x: 550, startPoint y: 133, endPoint x: 761, endPoint y: 116, distance: 211.6
click at [761, 116] on div "? / -12 = 3" at bounding box center [619, 131] width 1080 height 44
click at [542, 389] on icon "-36" at bounding box center [528, 346] width 152 height 152
click at [619, 288] on input "c. -36" at bounding box center [619, 286] width 1 height 5
radio input "true"
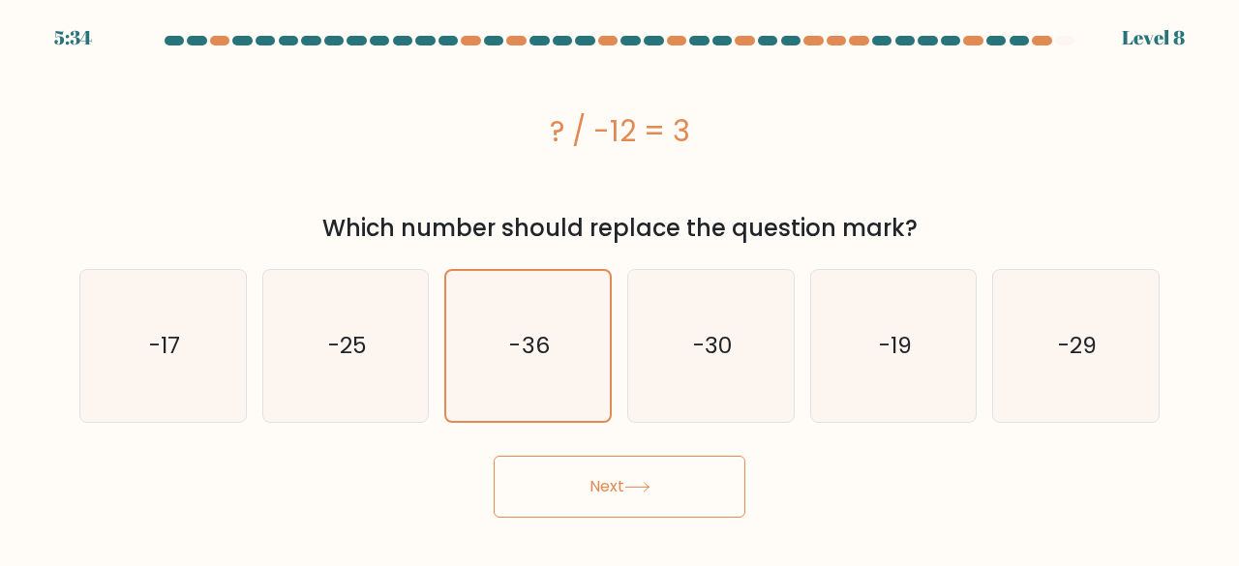
click at [627, 475] on button "Next" at bounding box center [620, 487] width 252 height 62
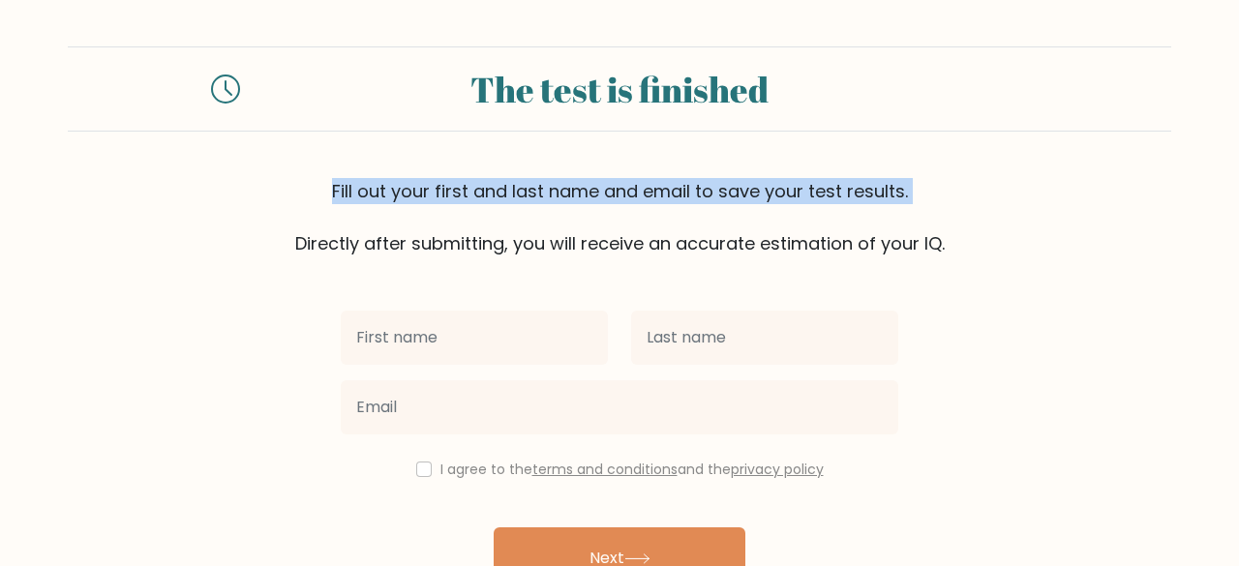
drag, startPoint x: 1234, startPoint y: 171, endPoint x: 1232, endPoint y: 190, distance: 18.5
click at [1232, 190] on form "The test is finished Fill out your first and last name and email to save your t…" at bounding box center [619, 339] width 1239 height 586
